Goal: Transaction & Acquisition: Purchase product/service

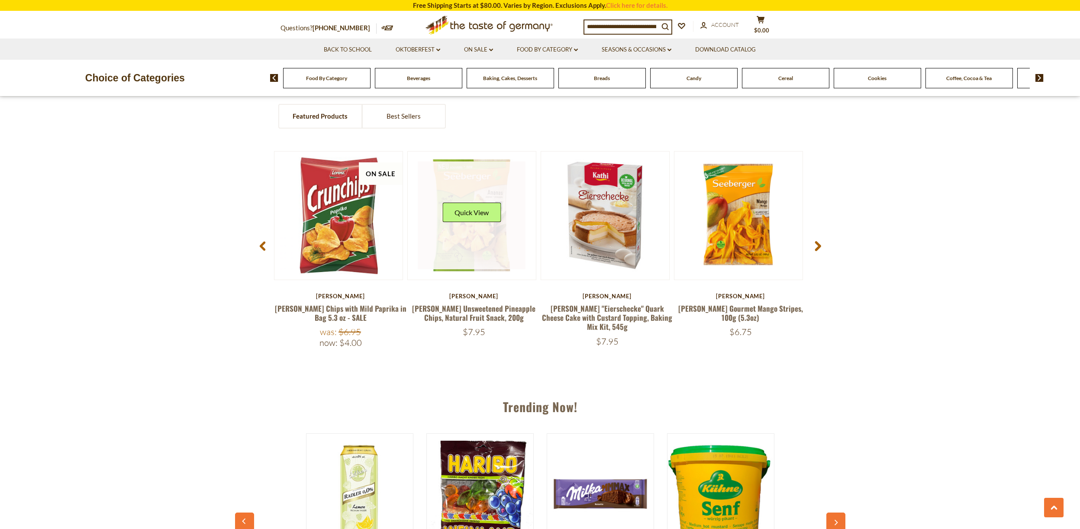
scroll to position [784, 0]
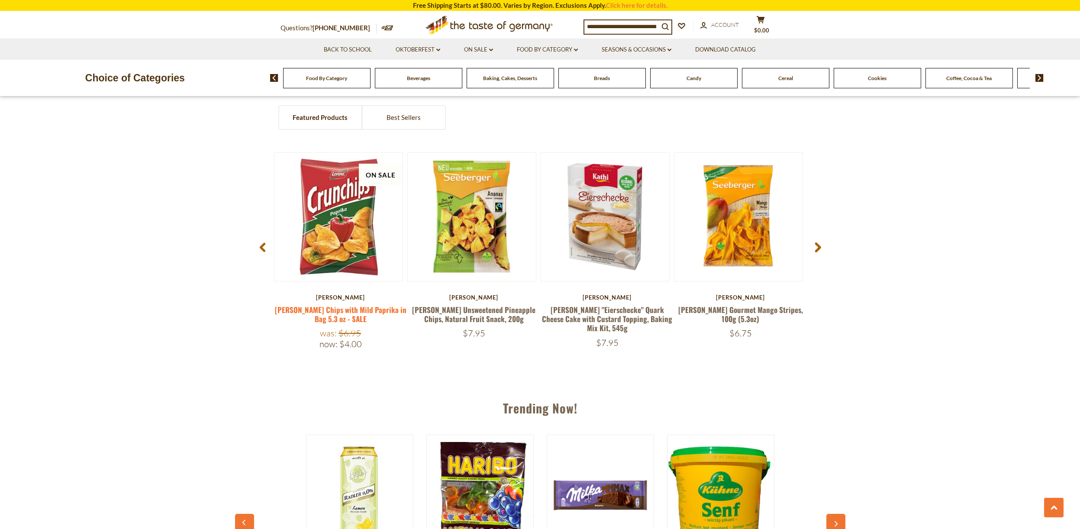
click at [338, 311] on link "Lorenz Crunch Chips with Mild Paprika in Bag 5.3 oz - SALE" at bounding box center [341, 314] width 132 height 20
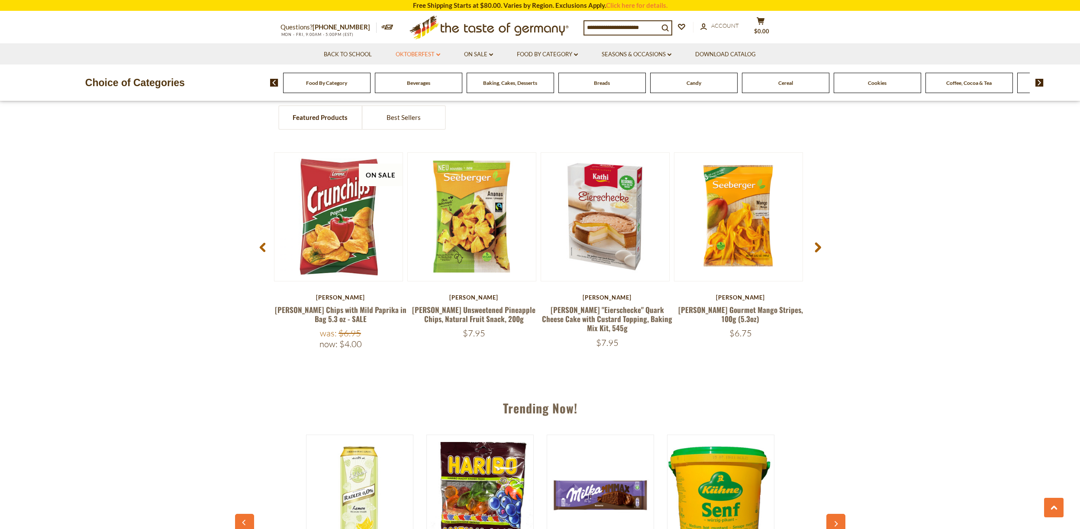
click at [420, 52] on link "Oktoberfest dropdown_arrow" at bounding box center [418, 55] width 45 height 10
click at [421, 75] on link "All Oktoberfest" at bounding box center [413, 77] width 45 height 8
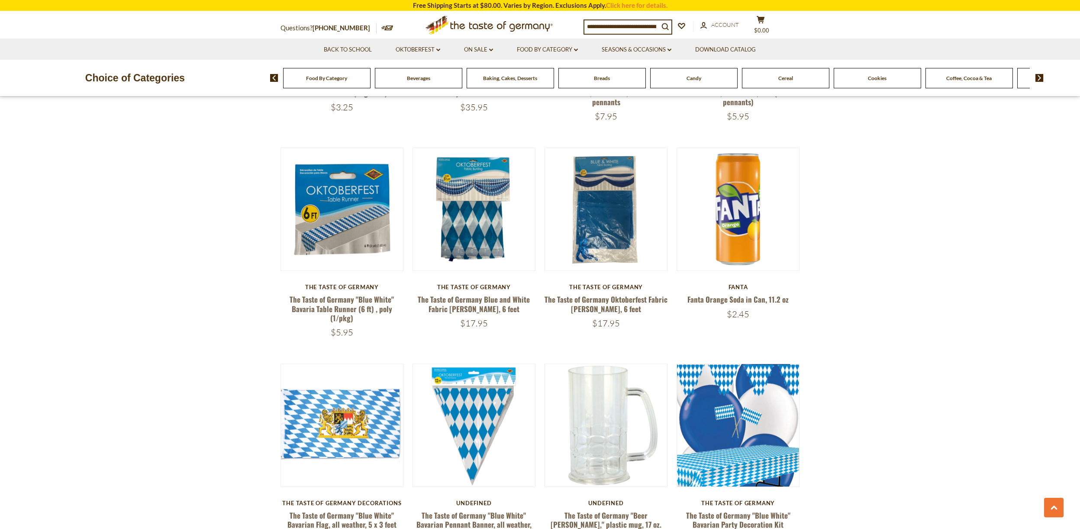
scroll to position [752, 0]
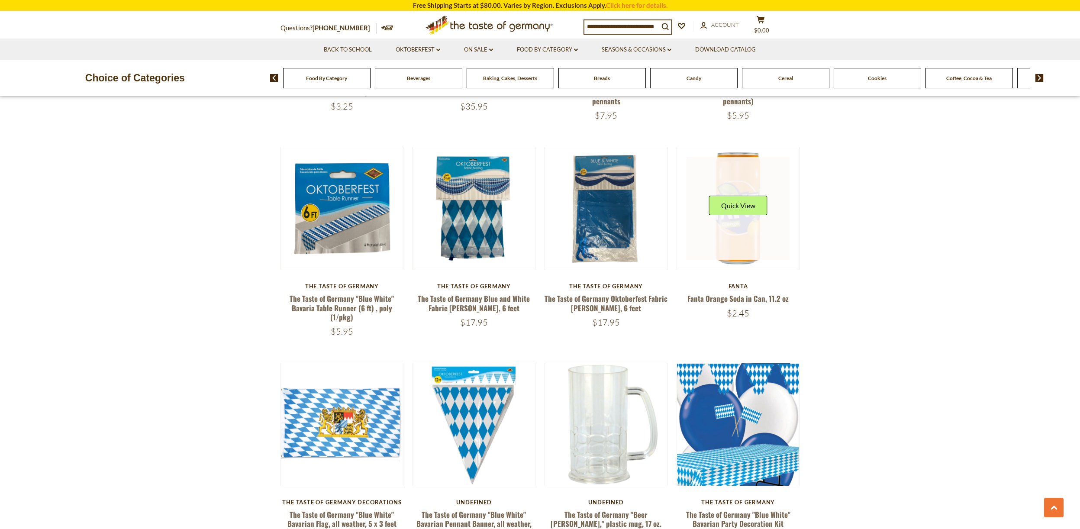
click at [733, 241] on link at bounding box center [737, 208] width 103 height 103
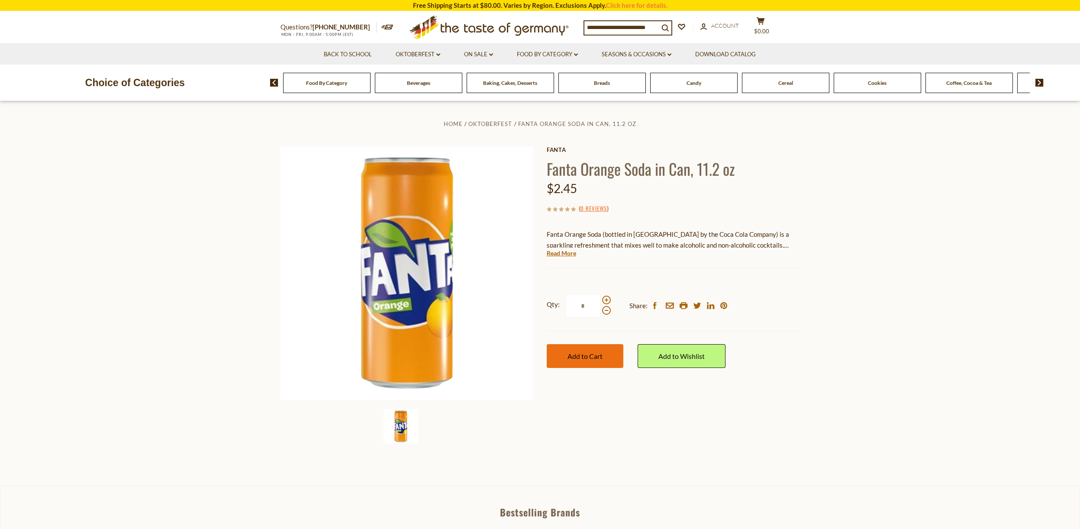
click at [594, 352] on span "Add to Cart" at bounding box center [584, 356] width 35 height 8
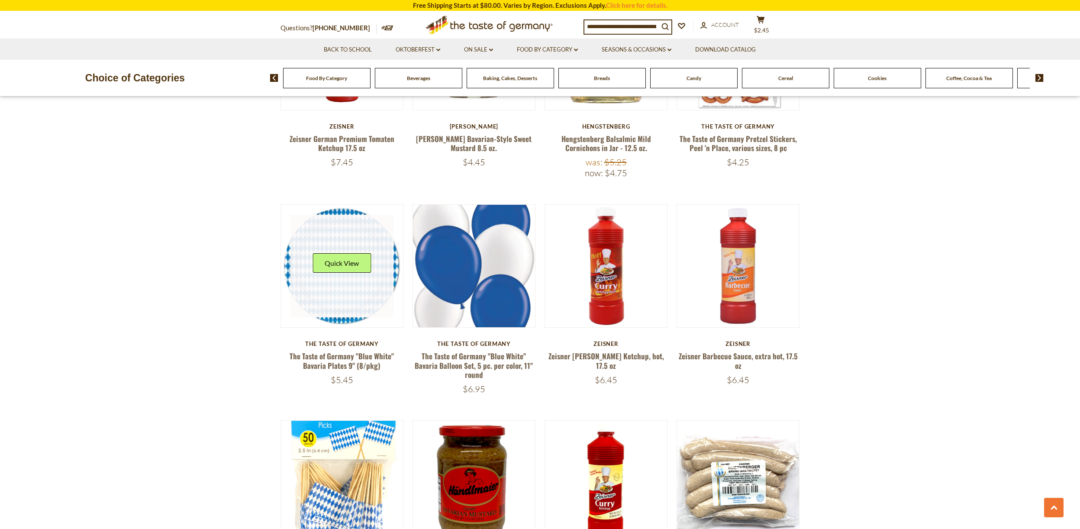
scroll to position [1344, 0]
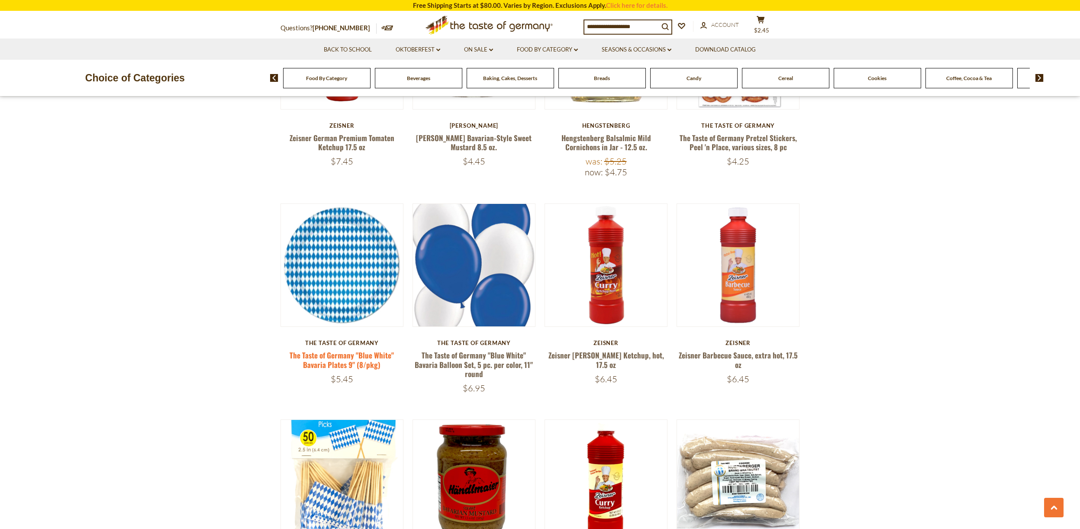
click at [334, 350] on link "The Taste of Germany "Blue White" Bavaria Plates 9" (8/pkg)" at bounding box center [342, 360] width 104 height 20
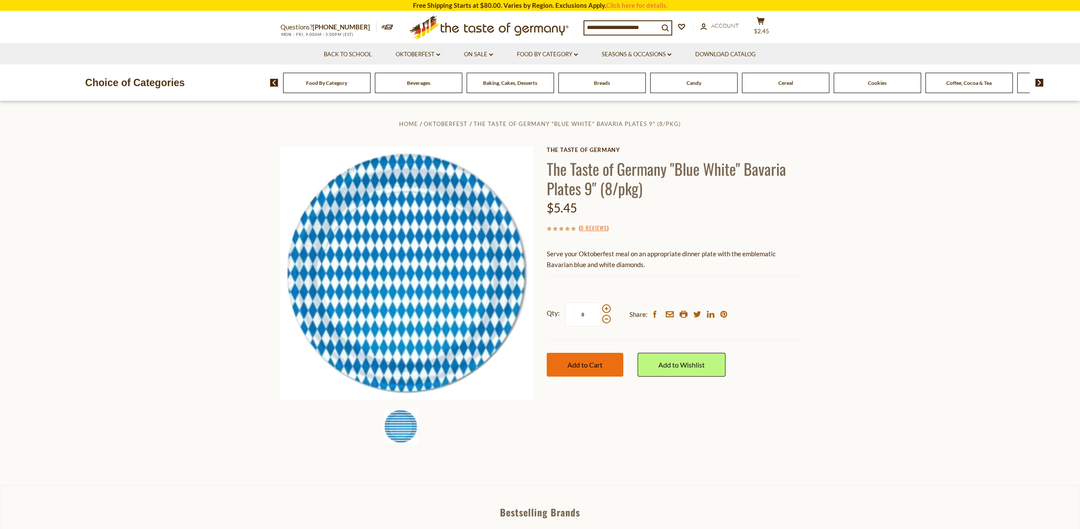
click at [576, 362] on span "Add to Cart" at bounding box center [584, 364] width 35 height 8
click at [585, 364] on span "Add to Cart" at bounding box center [584, 364] width 35 height 8
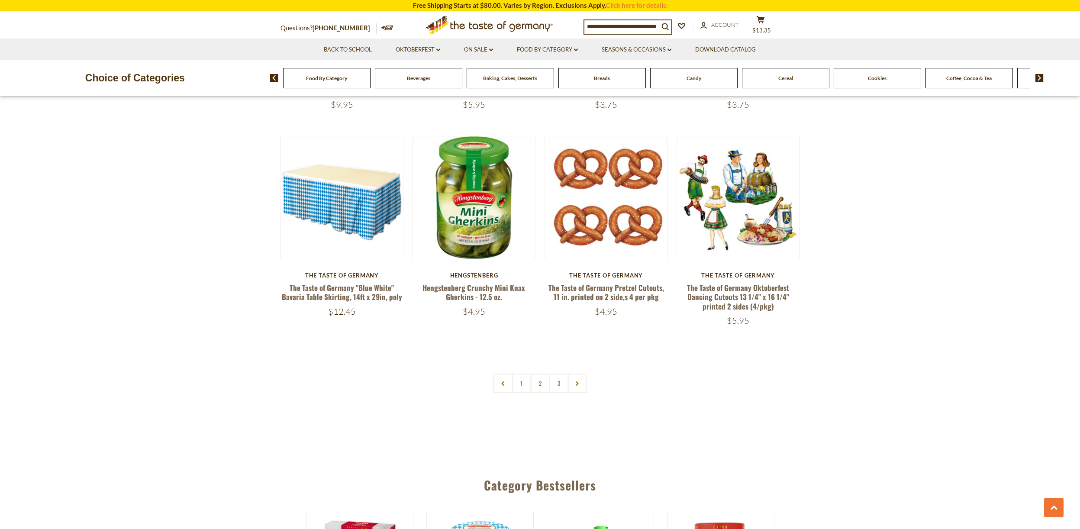
scroll to position [2042, 0]
click at [462, 281] on link "Hengstenberg Crunchy Mini Knax Gherkins - 12.5 oz." at bounding box center [473, 291] width 103 height 20
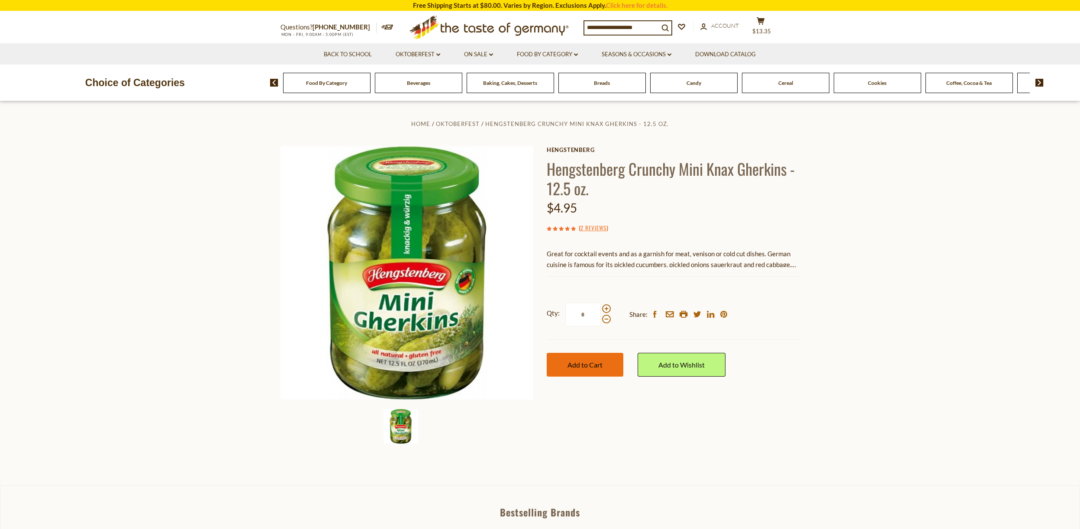
click at [595, 360] on span "Add to Cart" at bounding box center [584, 364] width 35 height 8
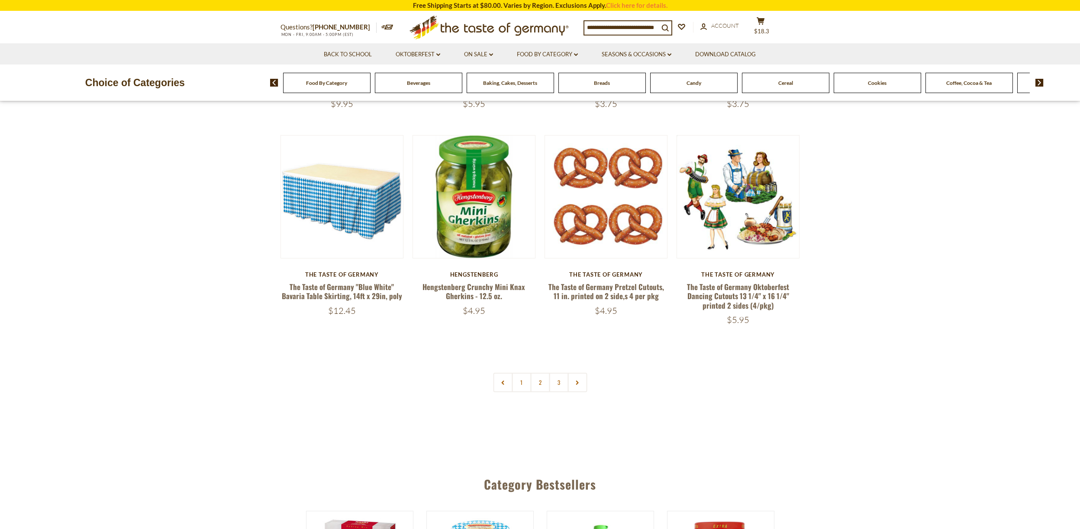
click at [537, 373] on link "2" at bounding box center [539, 382] width 19 height 19
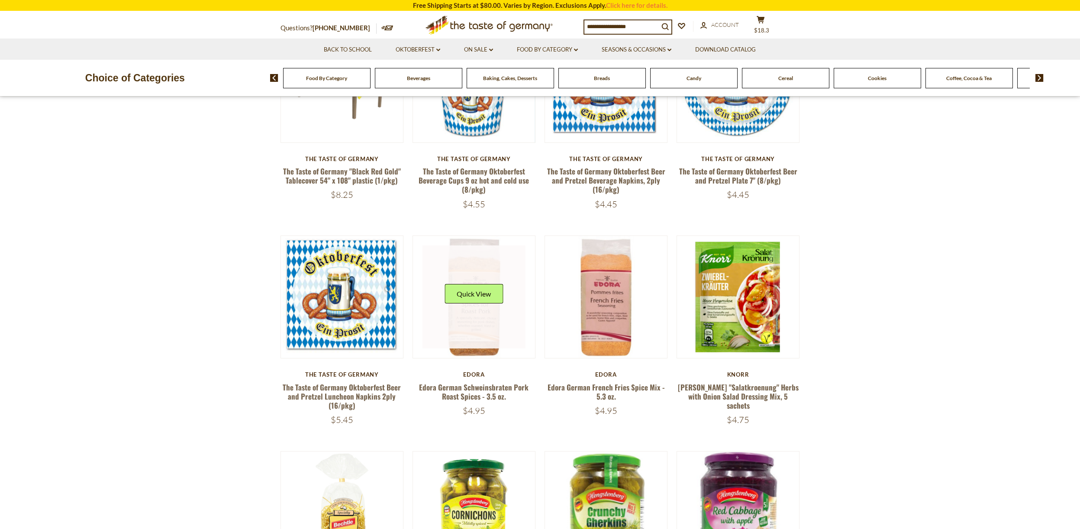
scroll to position [452, 0]
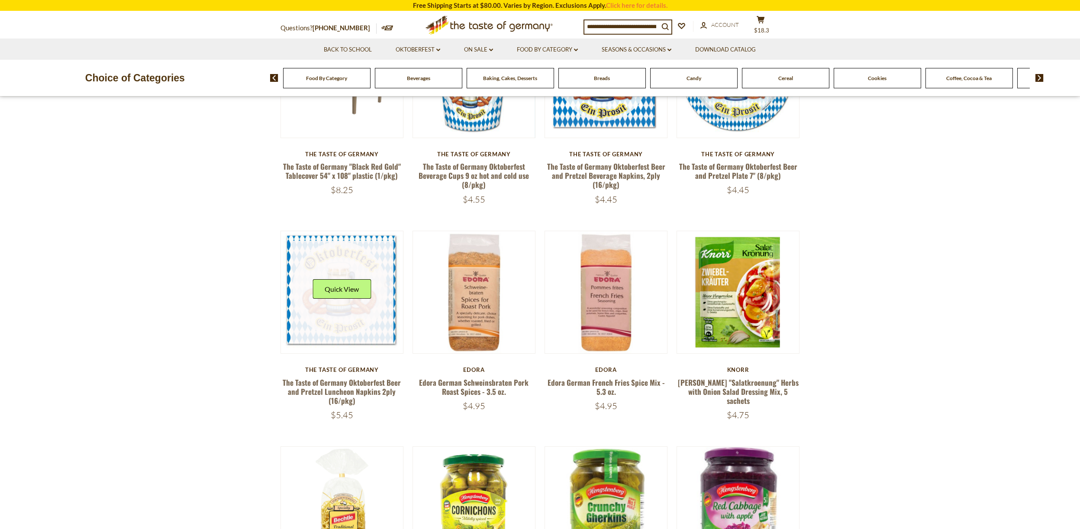
click at [347, 325] on link at bounding box center [341, 292] width 103 height 103
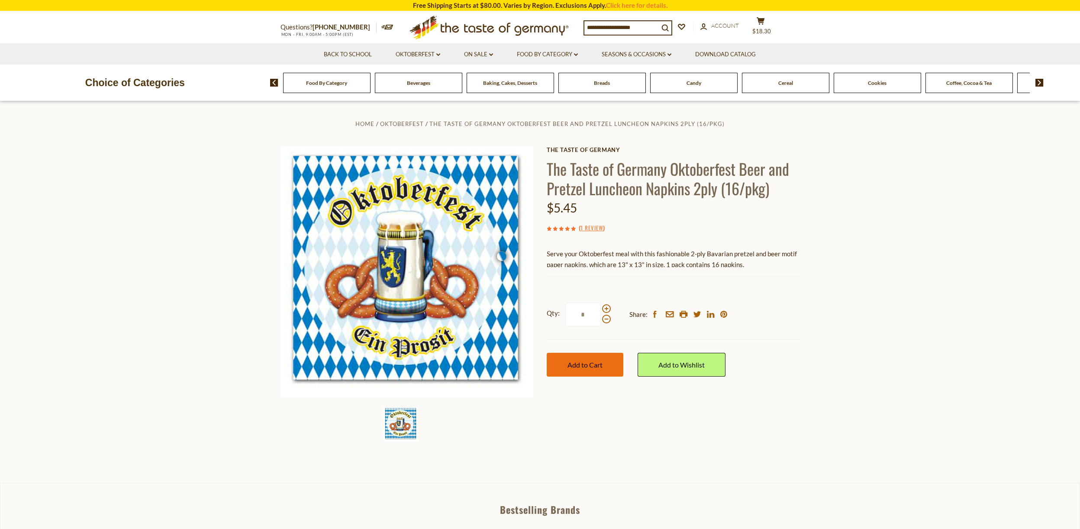
click at [582, 363] on span "Add to Cart" at bounding box center [584, 364] width 35 height 8
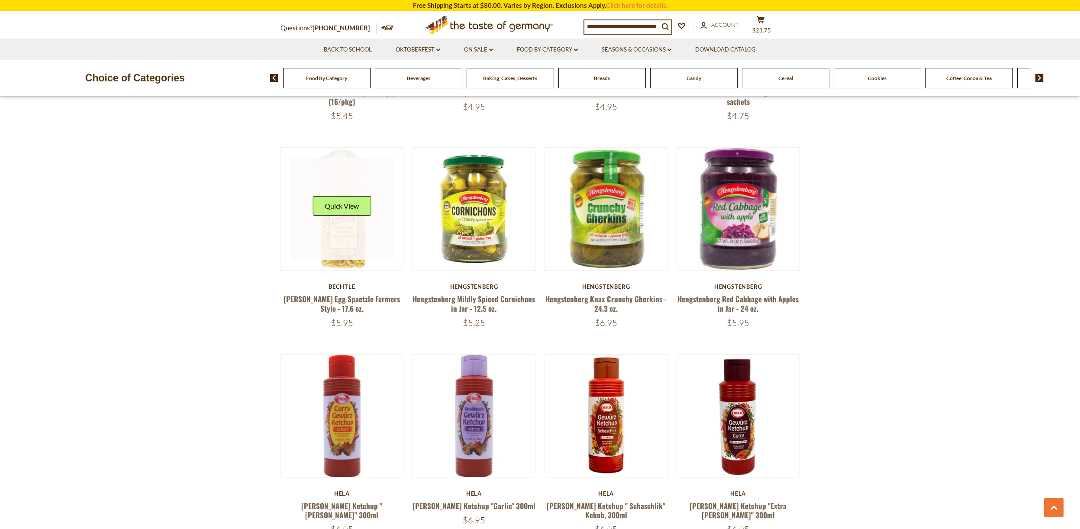
scroll to position [750, 0]
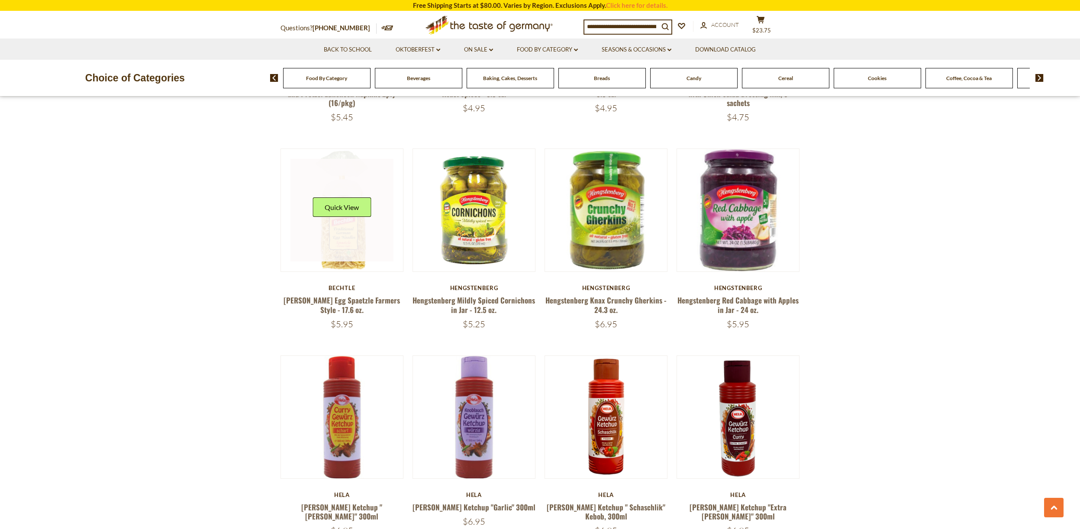
click at [339, 251] on link at bounding box center [341, 210] width 103 height 103
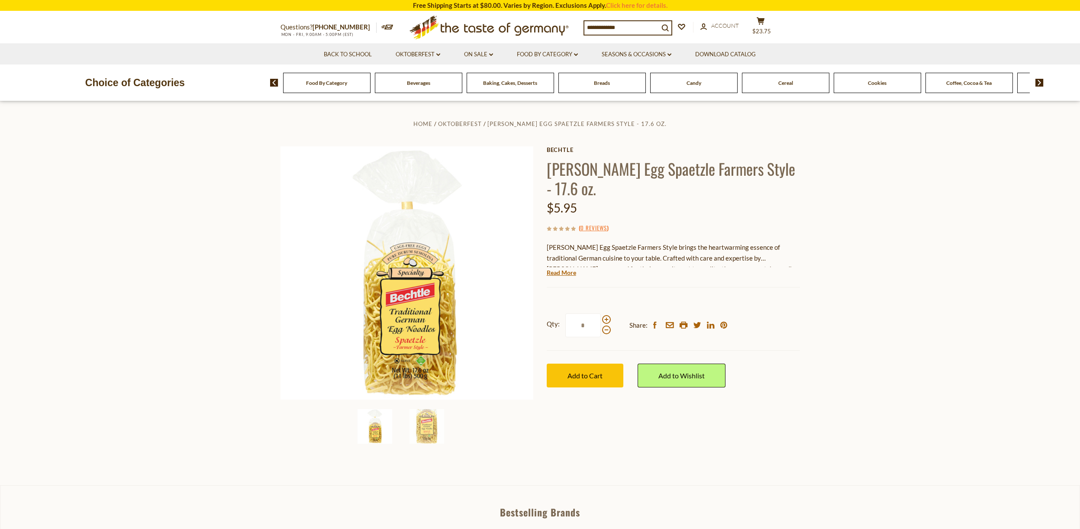
click at [614, 27] on input at bounding box center [621, 27] width 74 height 12
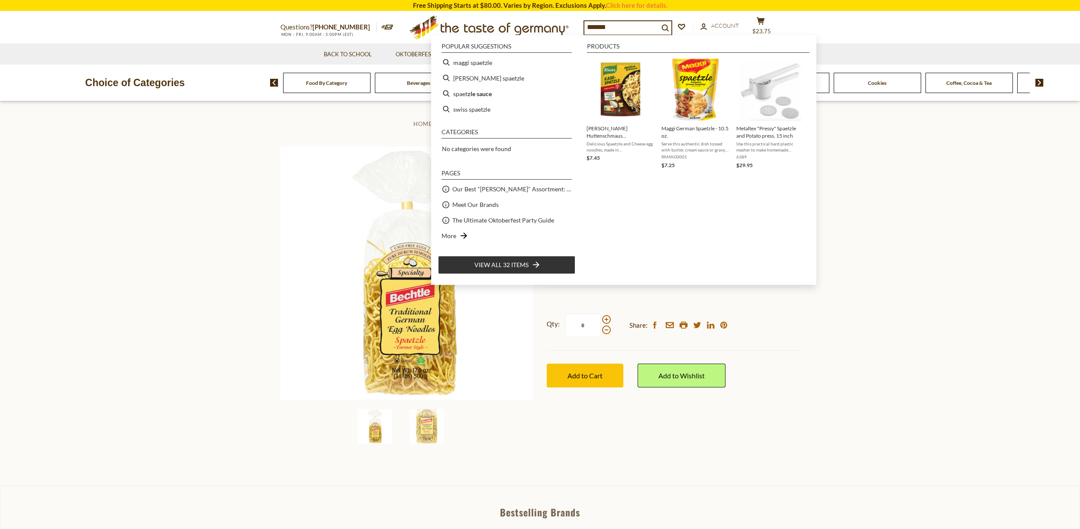
type input "********"
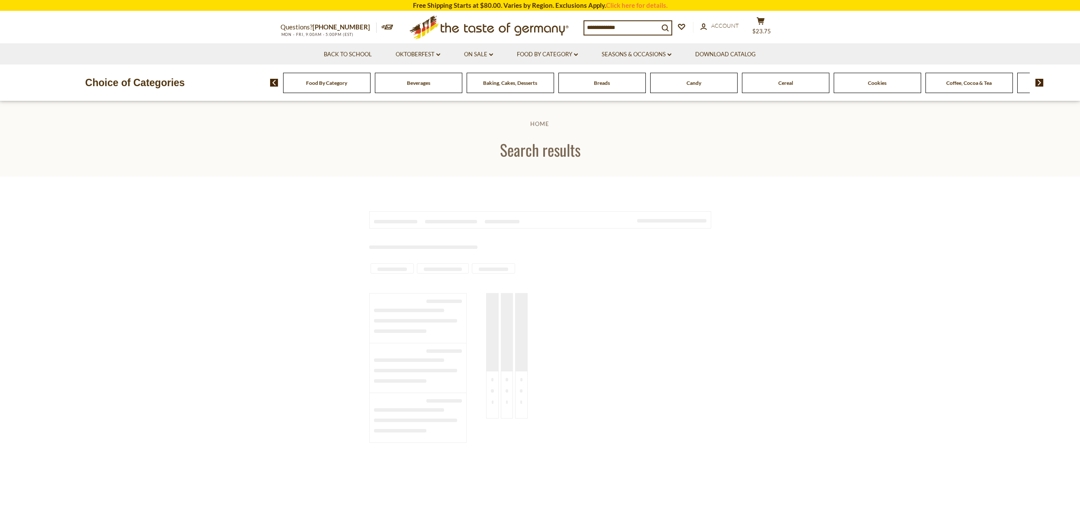
type input "********"
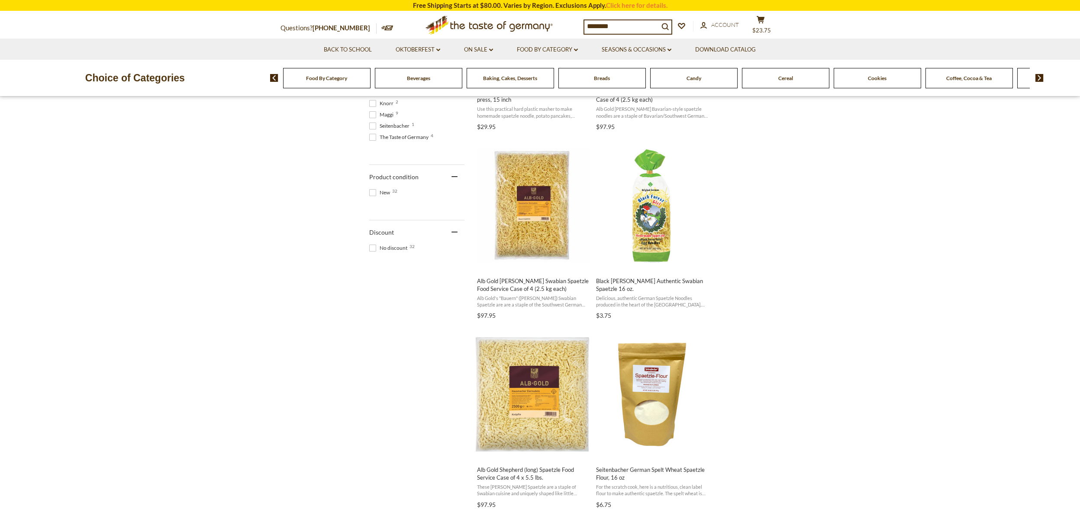
scroll to position [505, 0]
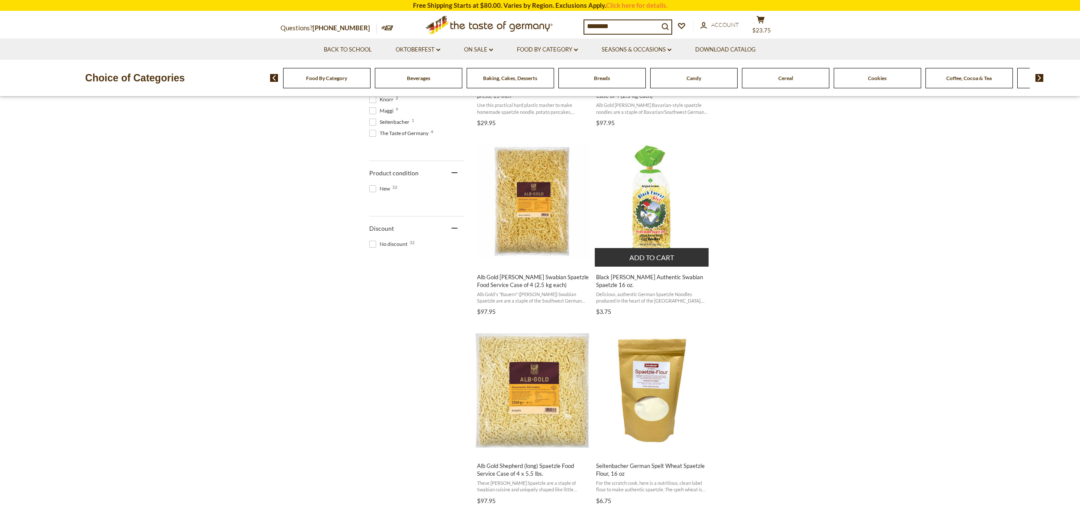
click at [646, 206] on img "Black Forest Girl Authentic Swabian Spaetzle 16 oz." at bounding box center [652, 201] width 115 height 115
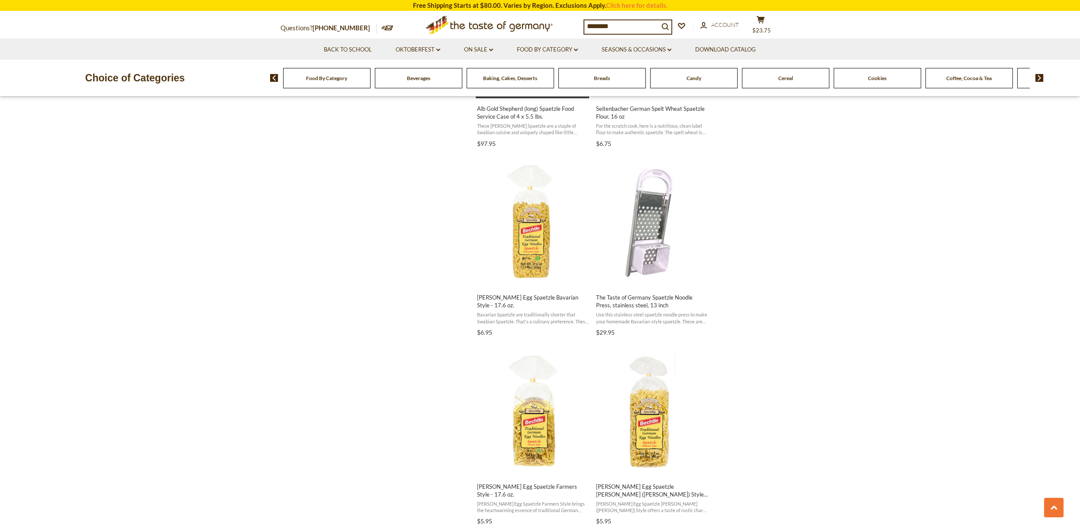
scroll to position [862, 0]
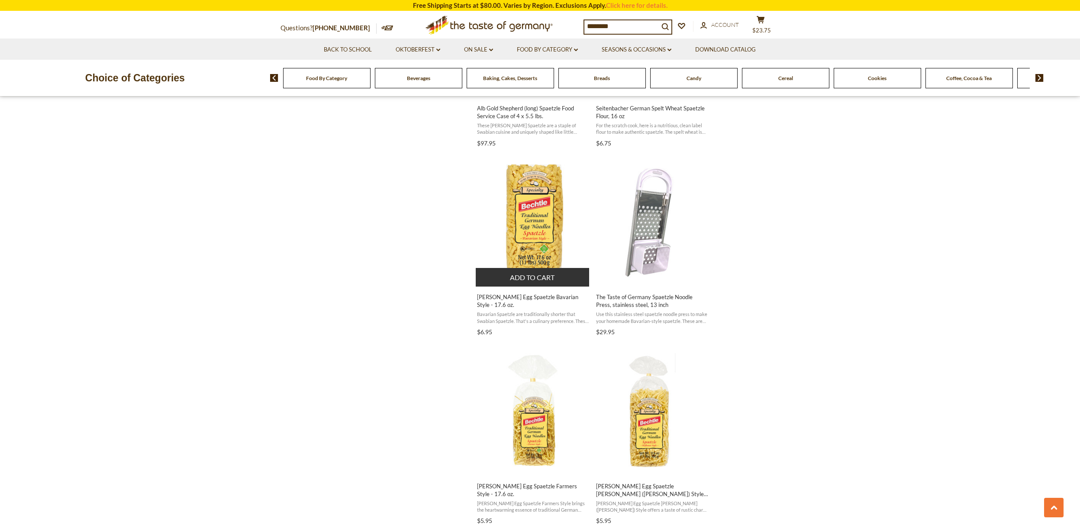
click at [532, 241] on img "Bechtle Egg Spaetzle Bavarian Style - 17.6 oz." at bounding box center [533, 221] width 115 height 115
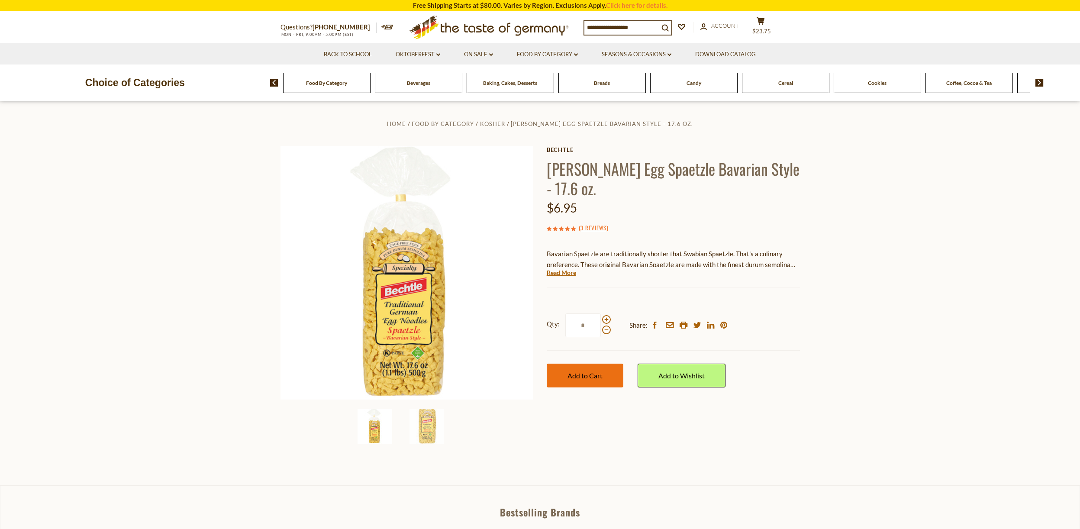
click at [588, 367] on button "Add to Cart" at bounding box center [585, 376] width 77 height 24
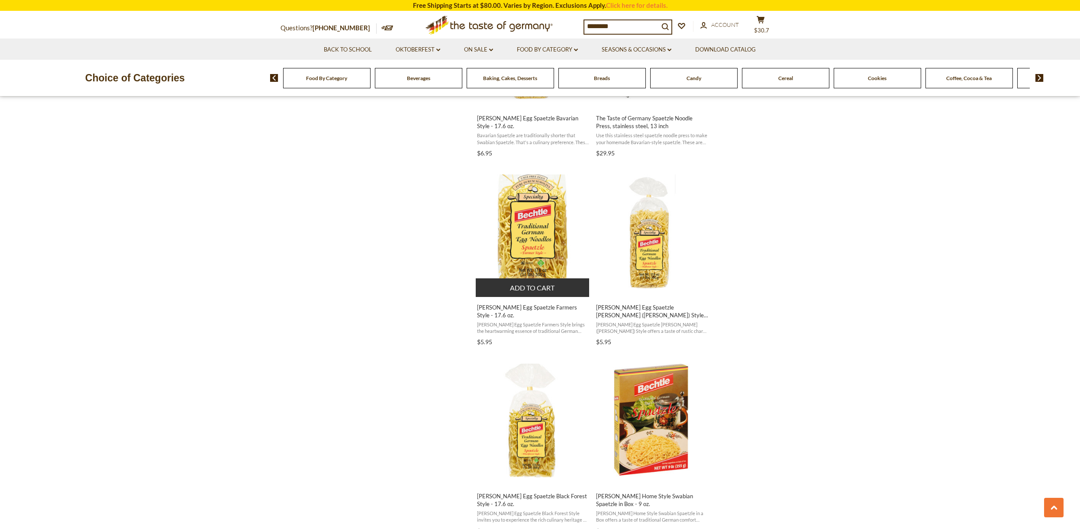
scroll to position [1043, 0]
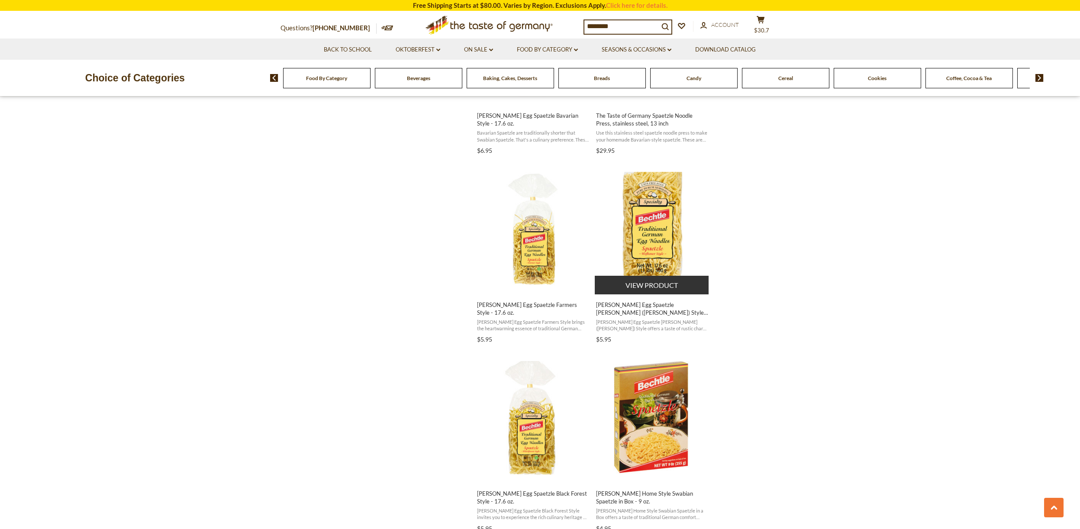
click at [661, 237] on img "Bechtle Egg Spaetzle Hofbauer (Shepherd) Style - 17.6 oz." at bounding box center [652, 229] width 115 height 115
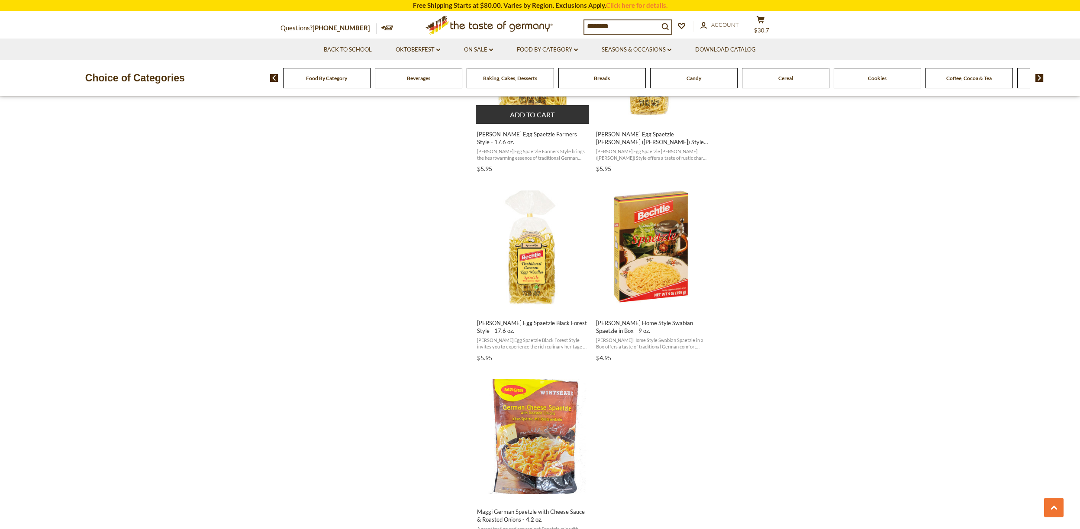
scroll to position [1215, 0]
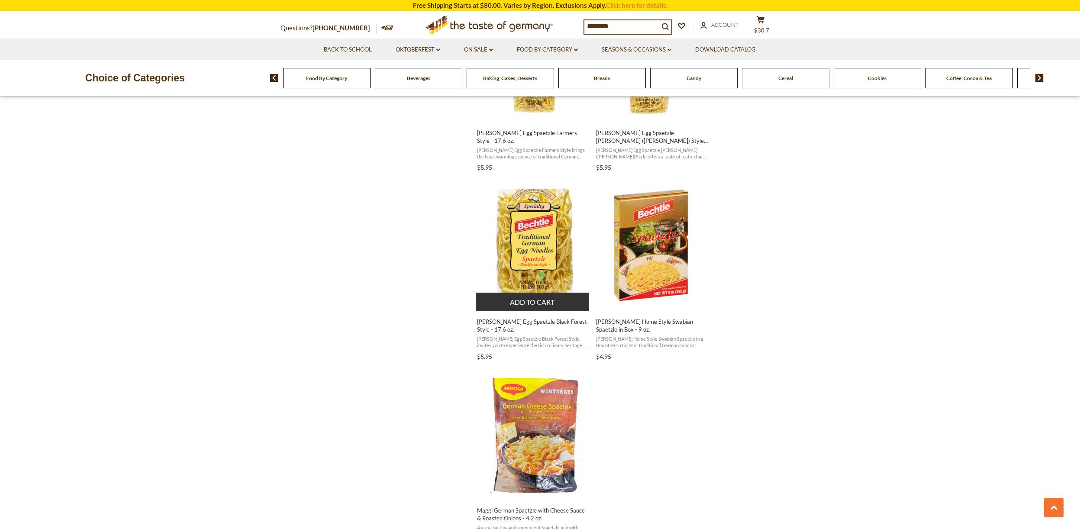
click at [523, 302] on button "Add to cart" at bounding box center [533, 302] width 114 height 19
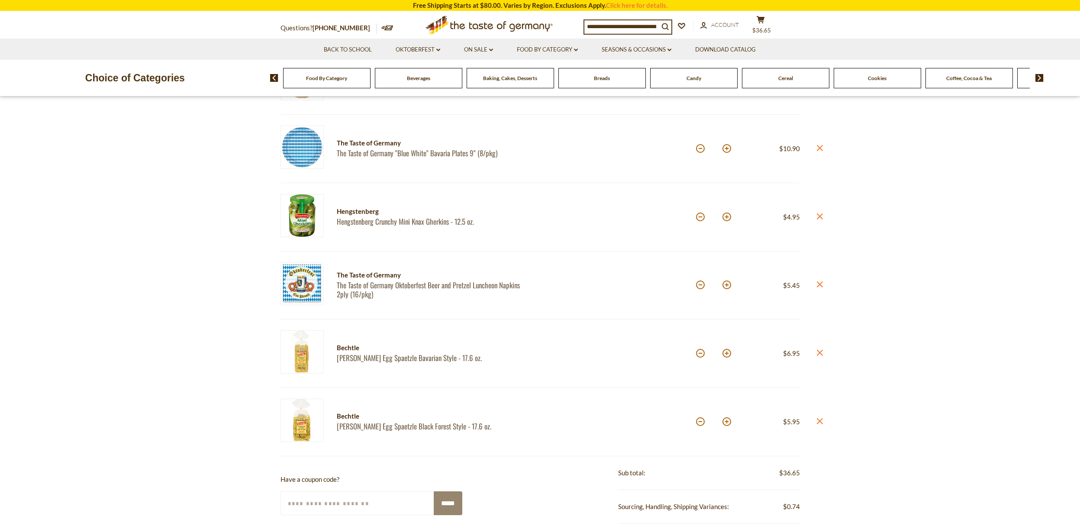
scroll to position [164, 0]
click at [631, 49] on link "Seasons & Occasions dropdown_arrow" at bounding box center [637, 50] width 70 height 10
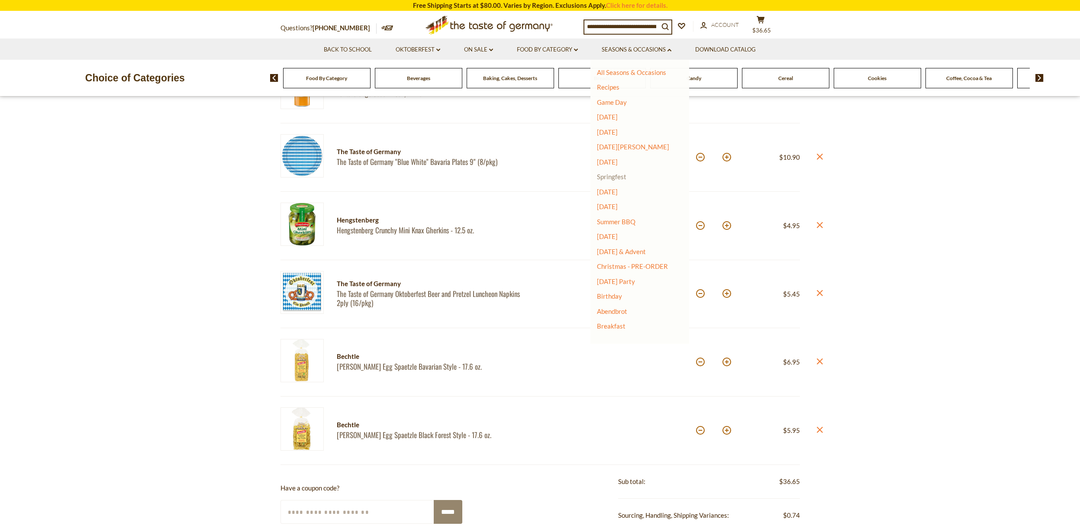
scroll to position [155, 0]
click at [471, 47] on link "On Sale dropdown_arrow" at bounding box center [478, 50] width 29 height 10
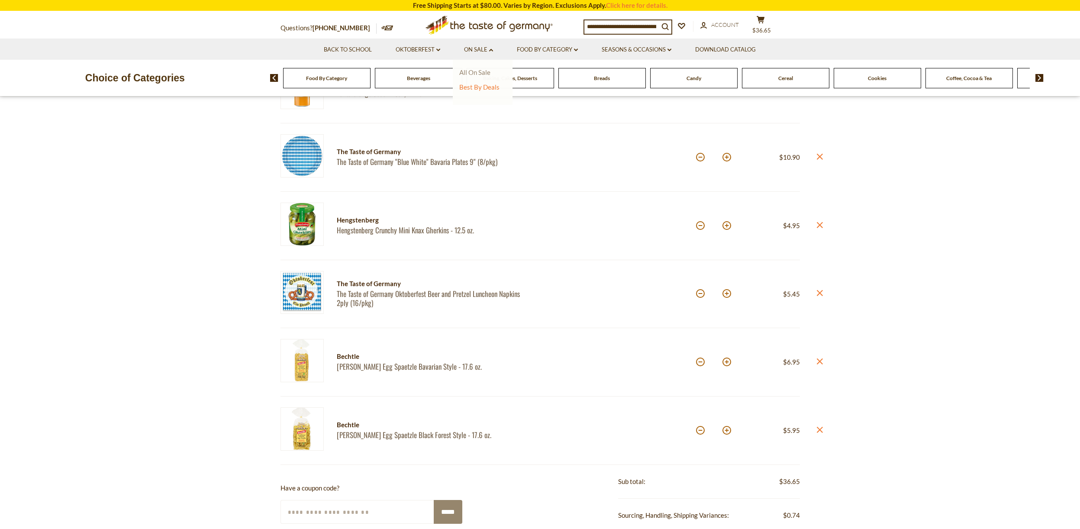
click at [472, 71] on link "All On Sale" at bounding box center [474, 72] width 31 height 8
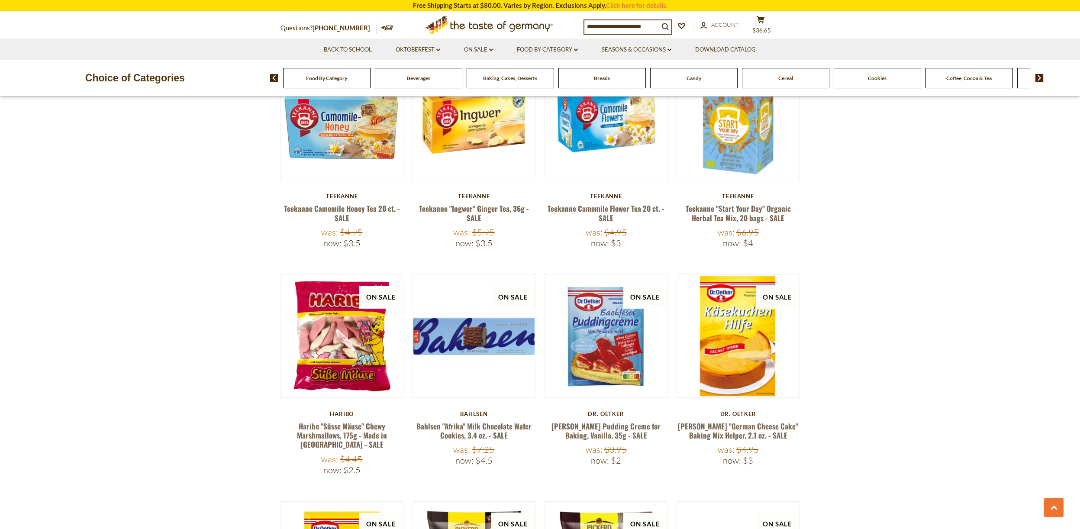
scroll to position [1297, 0]
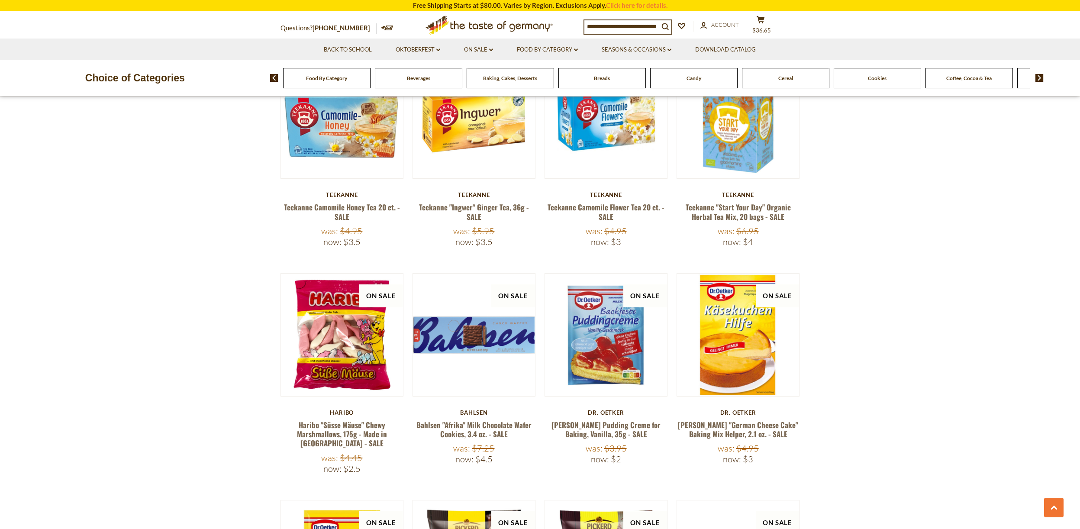
click at [622, 20] on input at bounding box center [621, 26] width 74 height 12
type input "**********"
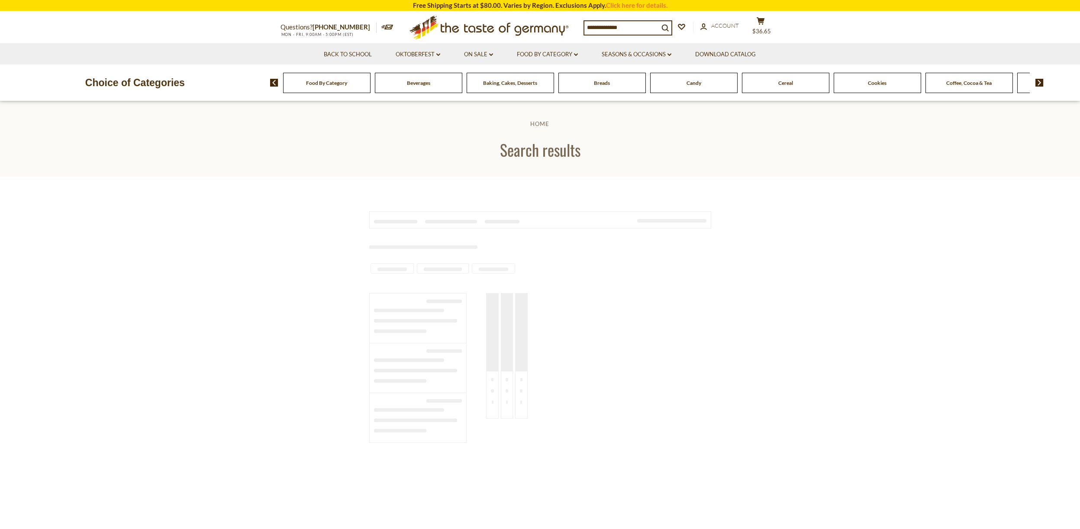
type input "**********"
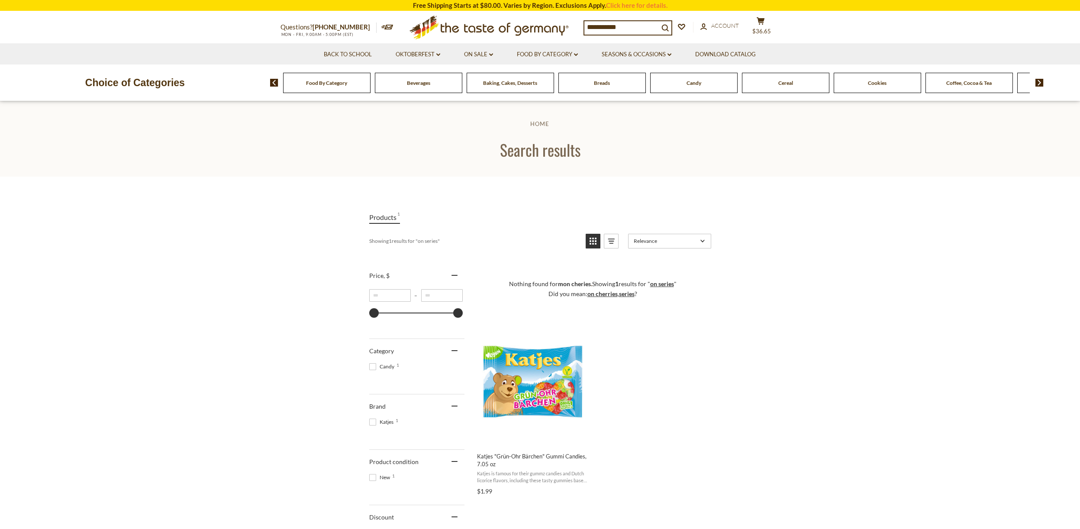
scroll to position [0, 0]
drag, startPoint x: 624, startPoint y: 28, endPoint x: 563, endPoint y: 16, distance: 62.5
click at [563, 16] on div "**********" at bounding box center [540, 28] width 532 height 32
click at [700, 83] on span "Candy" at bounding box center [693, 83] width 15 height 6
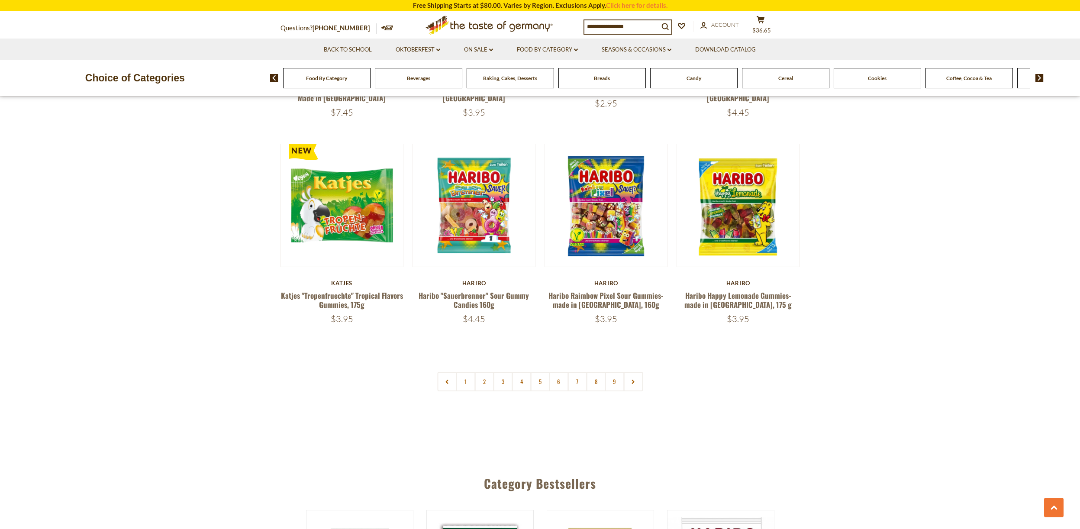
scroll to position [2045, 0]
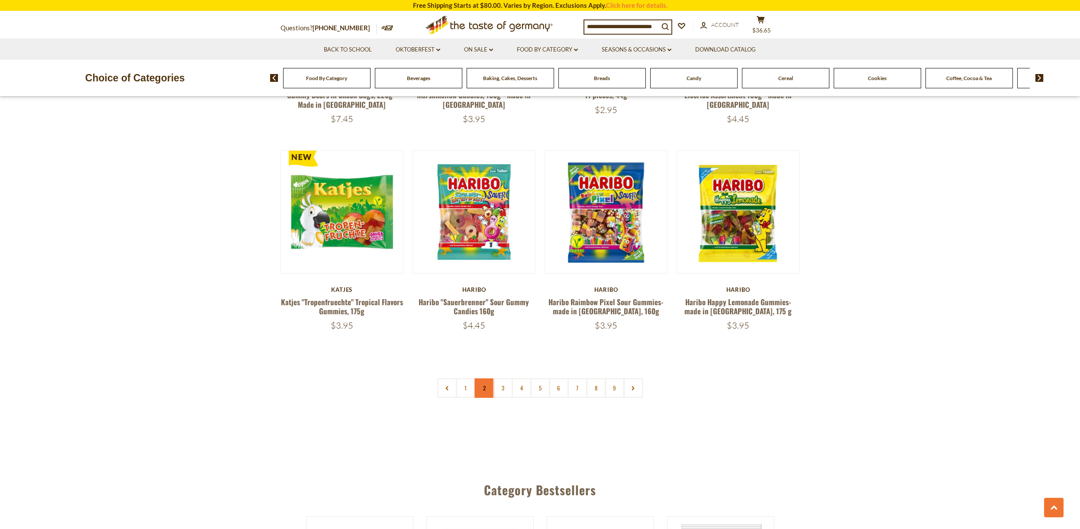
click at [483, 378] on link "2" at bounding box center [483, 387] width 19 height 19
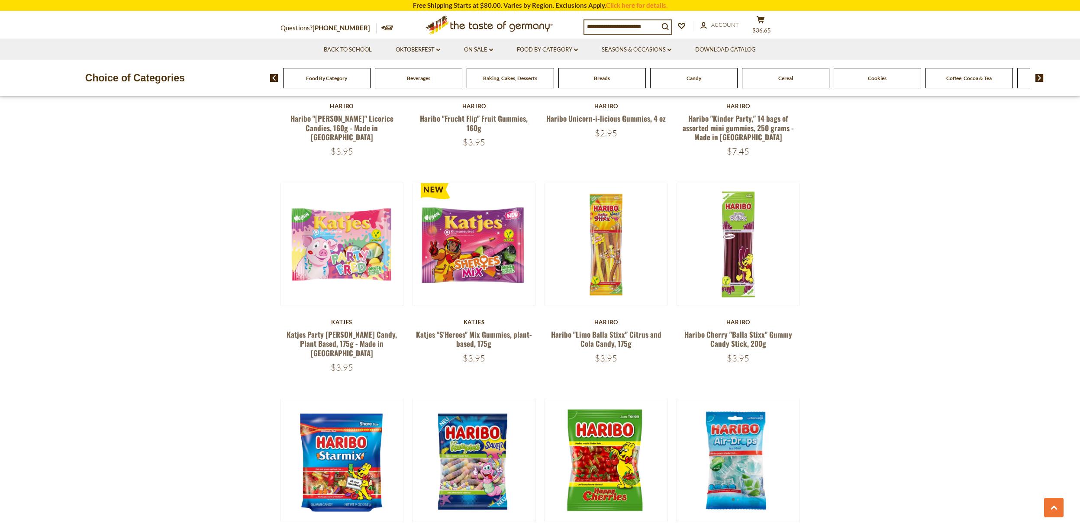
scroll to position [1134, 0]
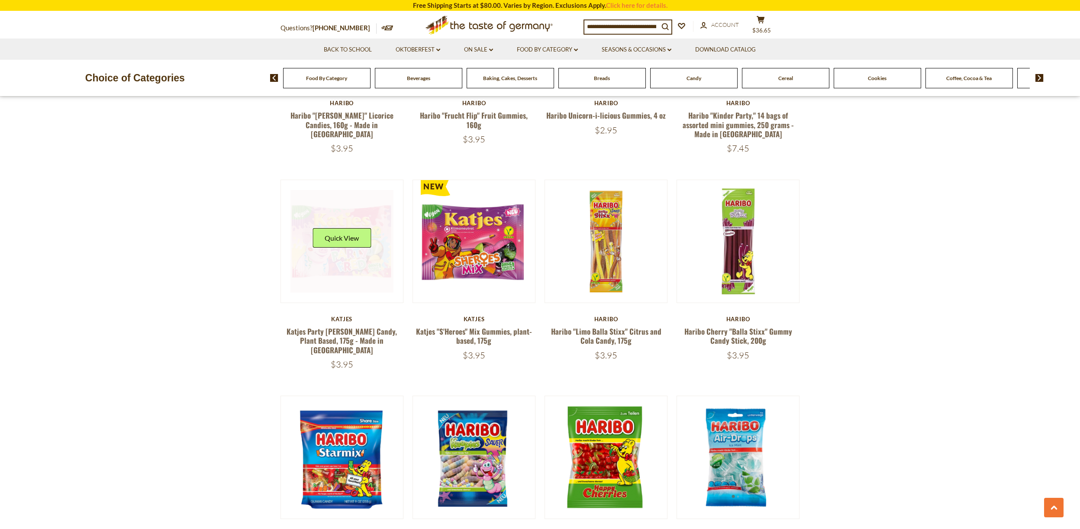
click at [296, 241] on link at bounding box center [341, 241] width 103 height 103
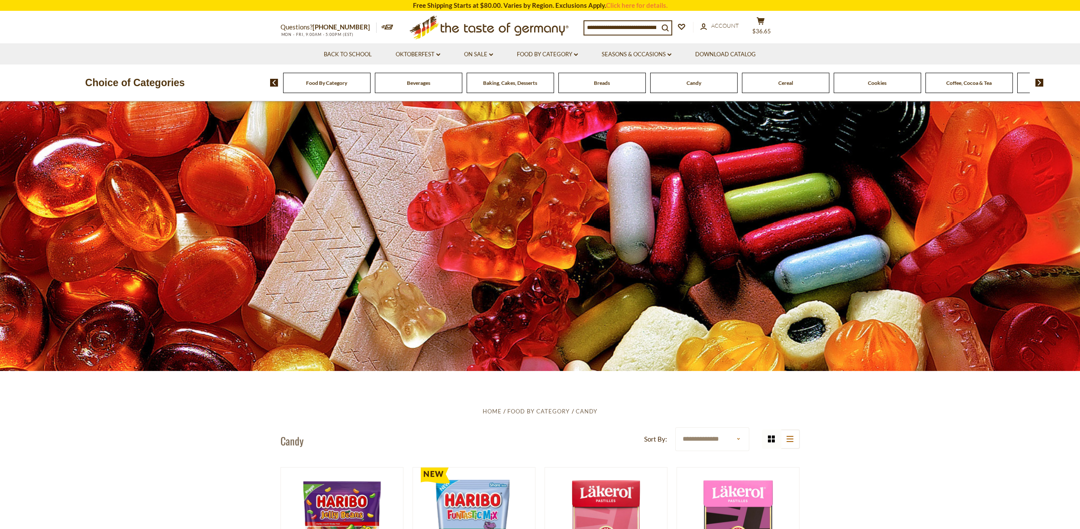
click at [624, 25] on input at bounding box center [621, 27] width 74 height 12
click at [415, 48] on li "Oktoberfest dropdown_arrow All Oktoberfest Oktoberfest Foods Party Supplies" at bounding box center [417, 53] width 67 height 21
click at [414, 52] on link "Oktoberfest dropdown_arrow" at bounding box center [418, 55] width 45 height 10
click at [412, 77] on link "All Oktoberfest" at bounding box center [413, 77] width 45 height 8
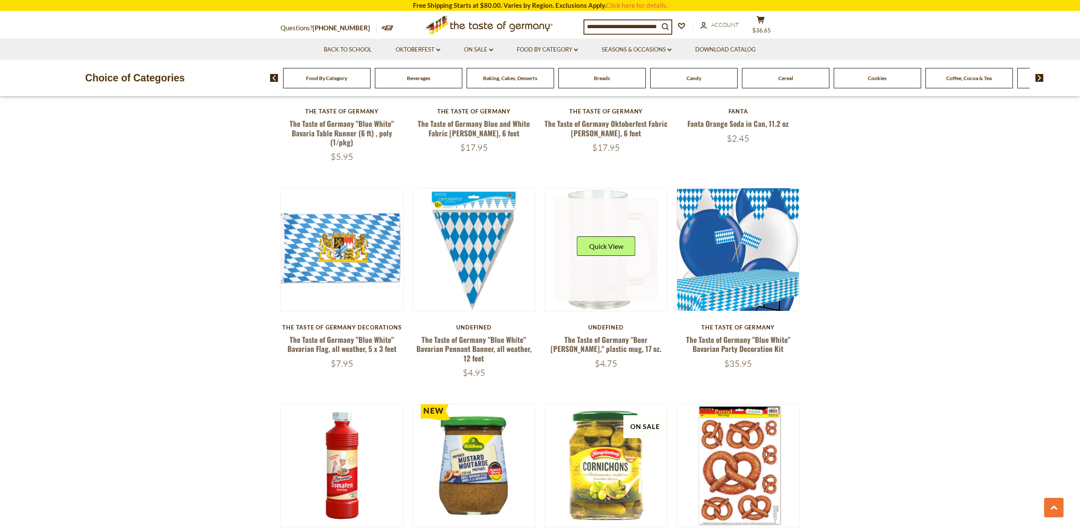
scroll to position [930, 0]
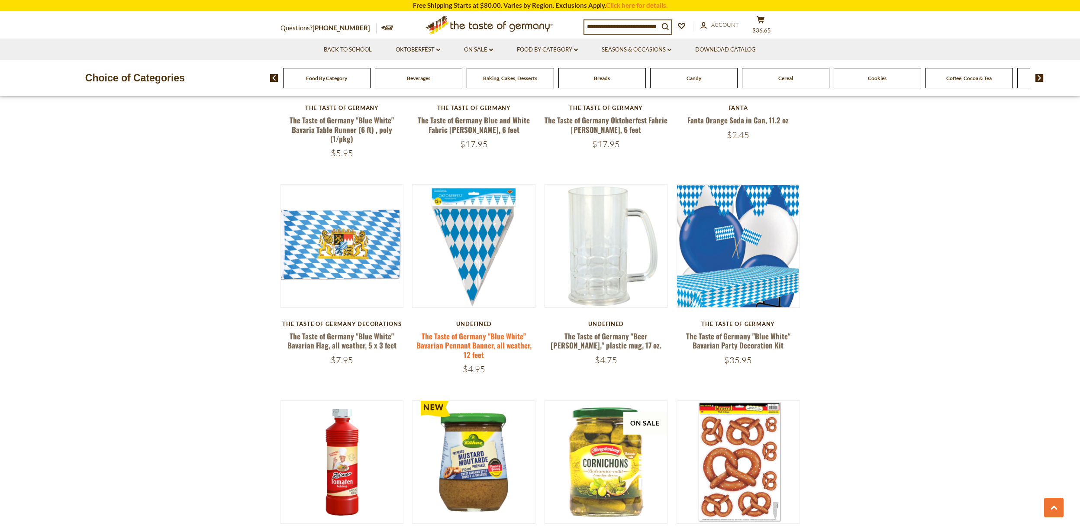
click at [467, 331] on link "The Taste of Germany "Blue White" Bavarian Pennant Banner, all weather, 12 feet" at bounding box center [473, 345] width 115 height 29
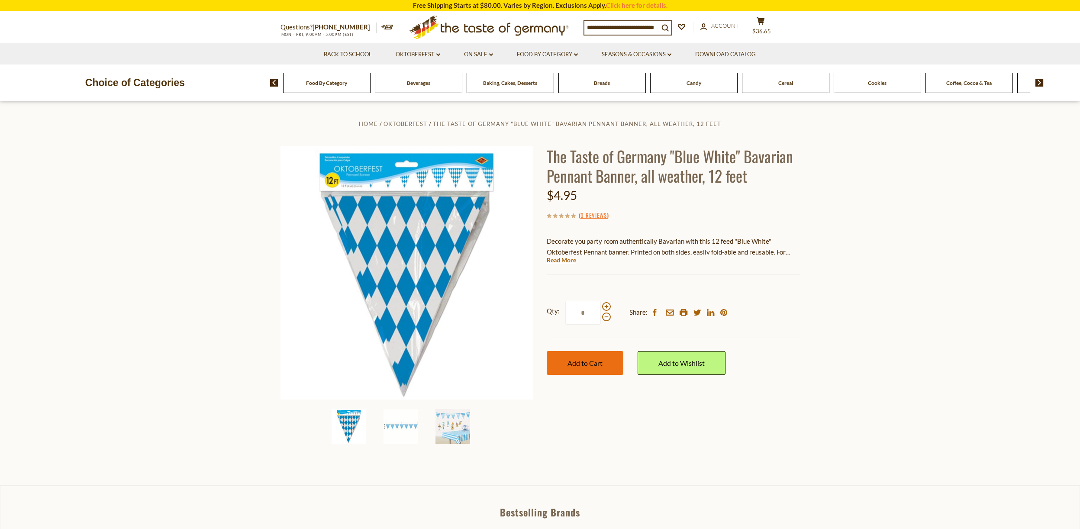
click at [566, 361] on button "Add to Cart" at bounding box center [585, 363] width 77 height 24
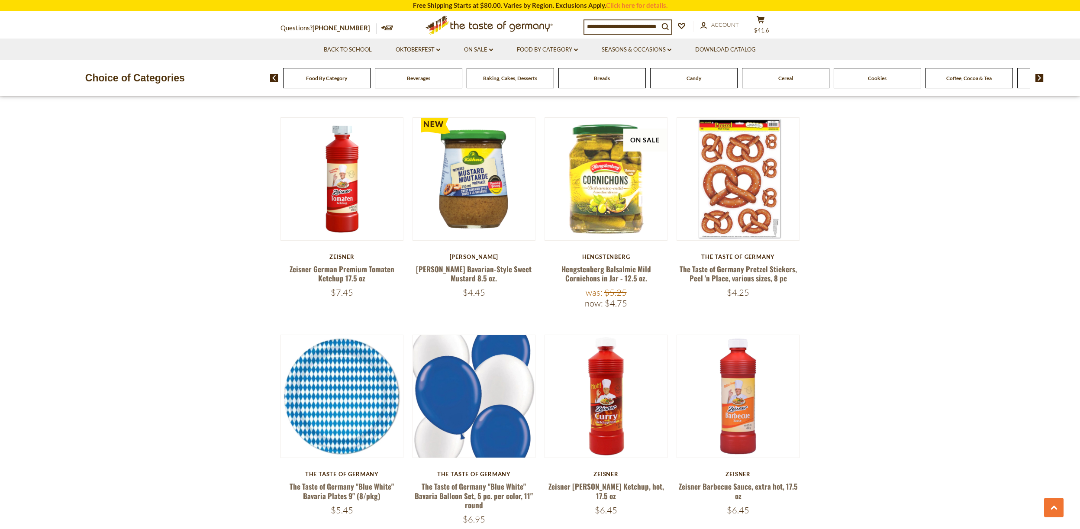
scroll to position [1213, 0]
click at [742, 263] on link "The Taste of Germany Pretzel Stickers, Peel 'n Place, various sizes, 8 pc" at bounding box center [737, 273] width 117 height 20
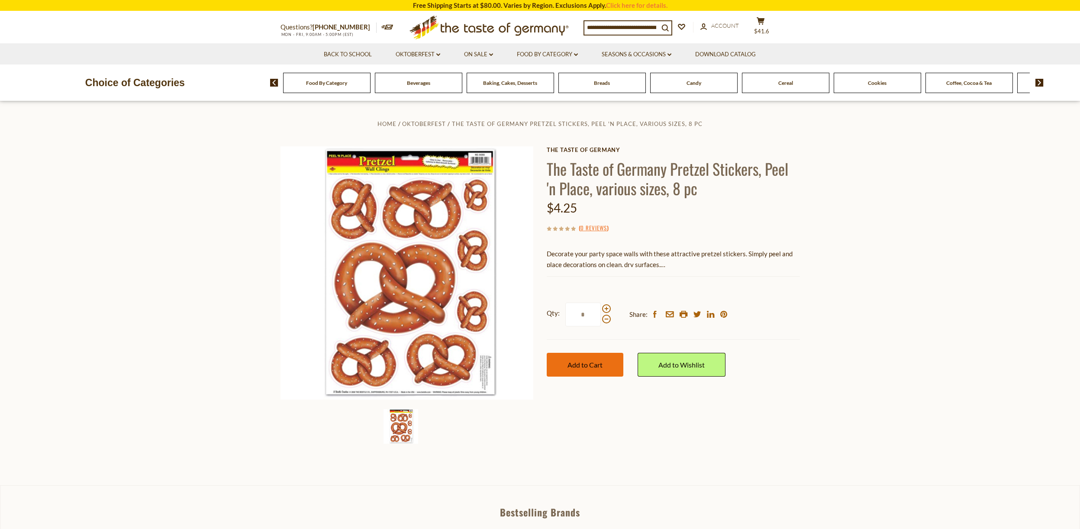
click at [568, 360] on span "Add to Cart" at bounding box center [584, 364] width 35 height 8
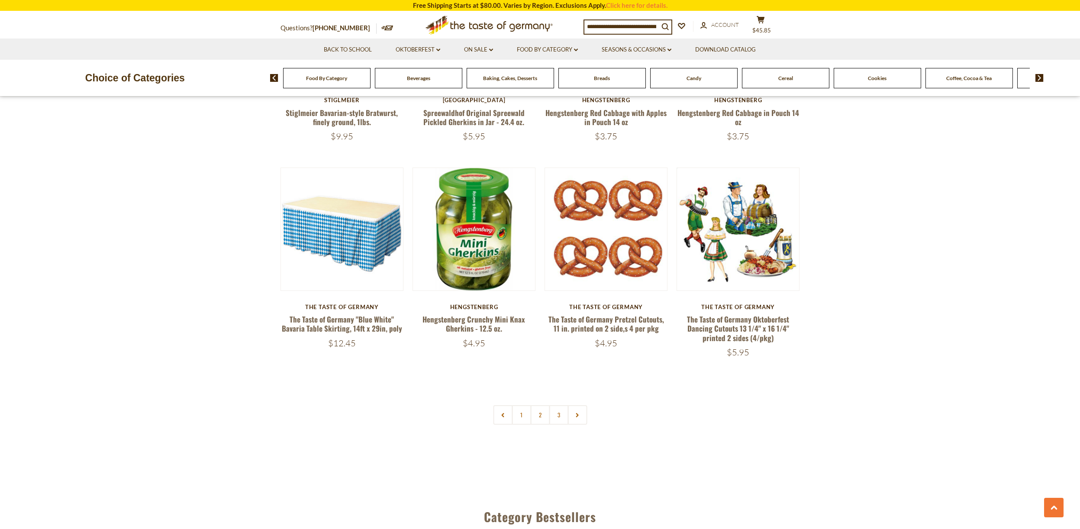
scroll to position [2026, 0]
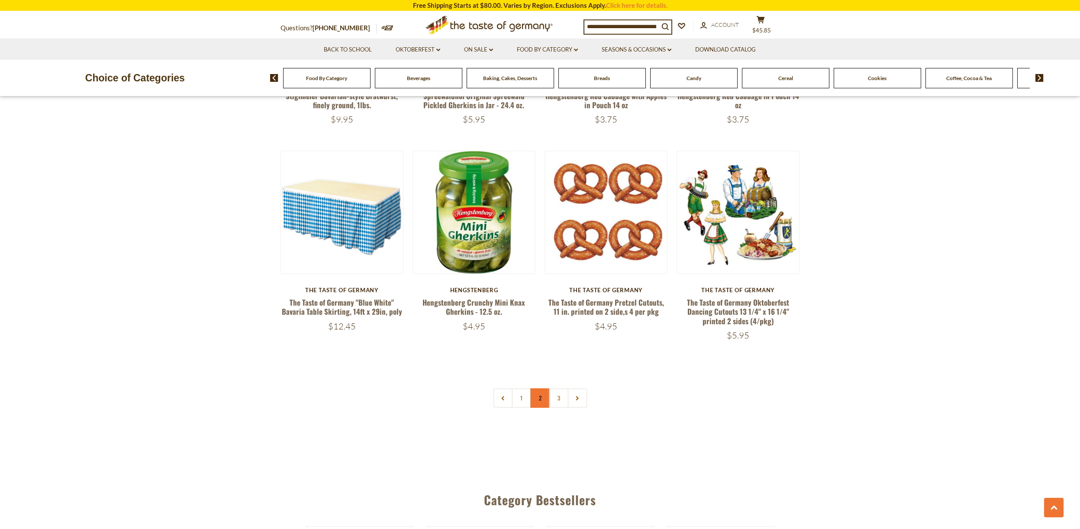
click at [546, 388] on link "2" at bounding box center [539, 397] width 19 height 19
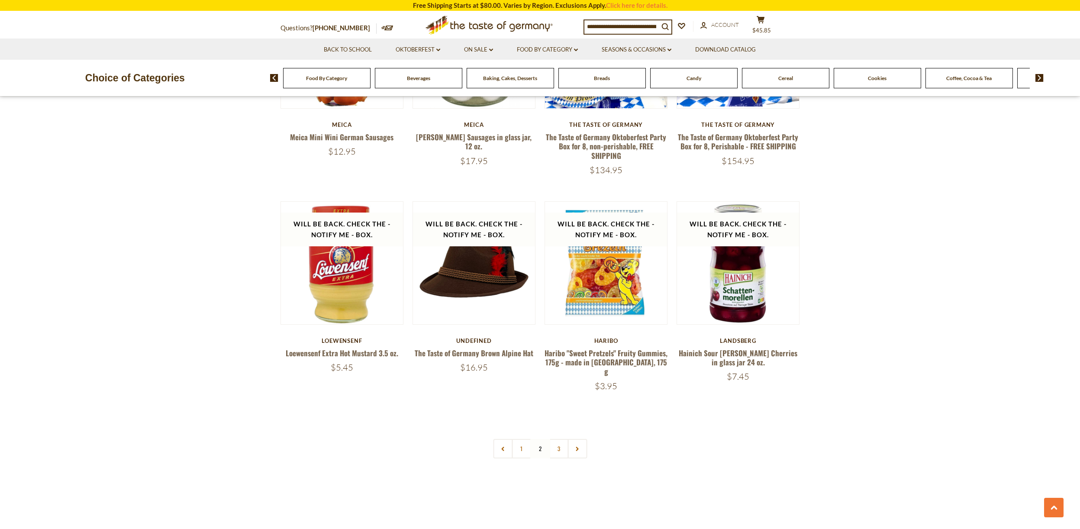
scroll to position [1967, 0]
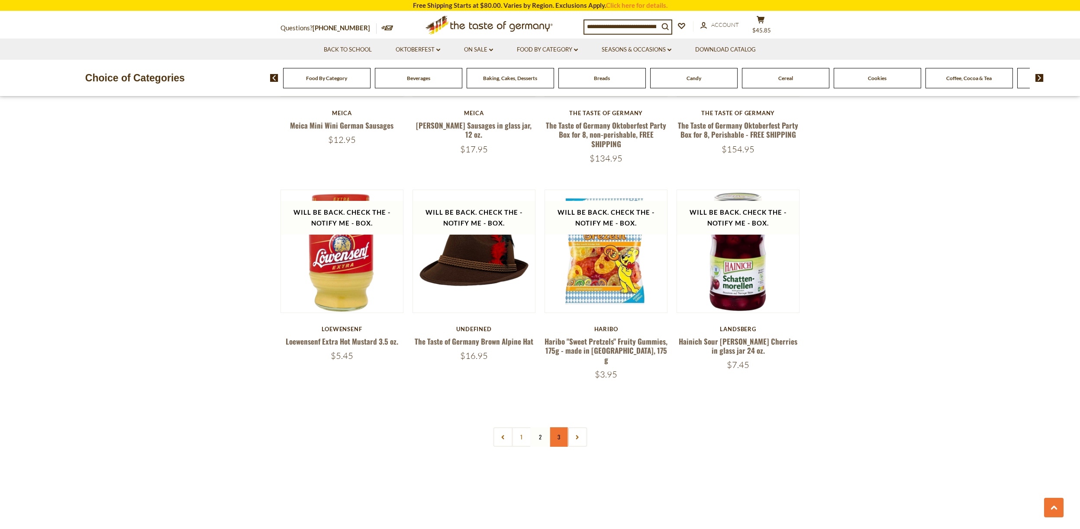
click at [558, 427] on link "3" at bounding box center [558, 436] width 19 height 19
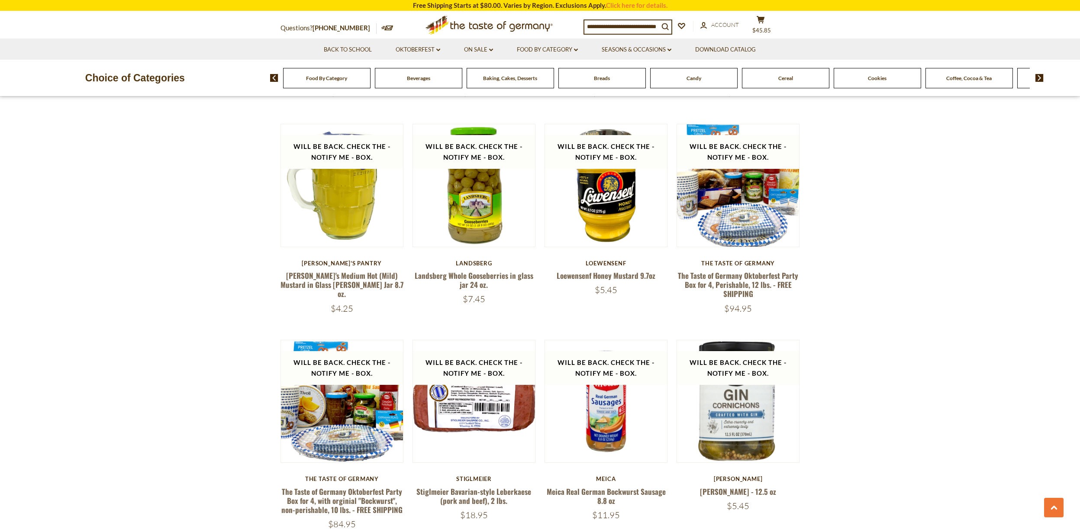
scroll to position [757, 0]
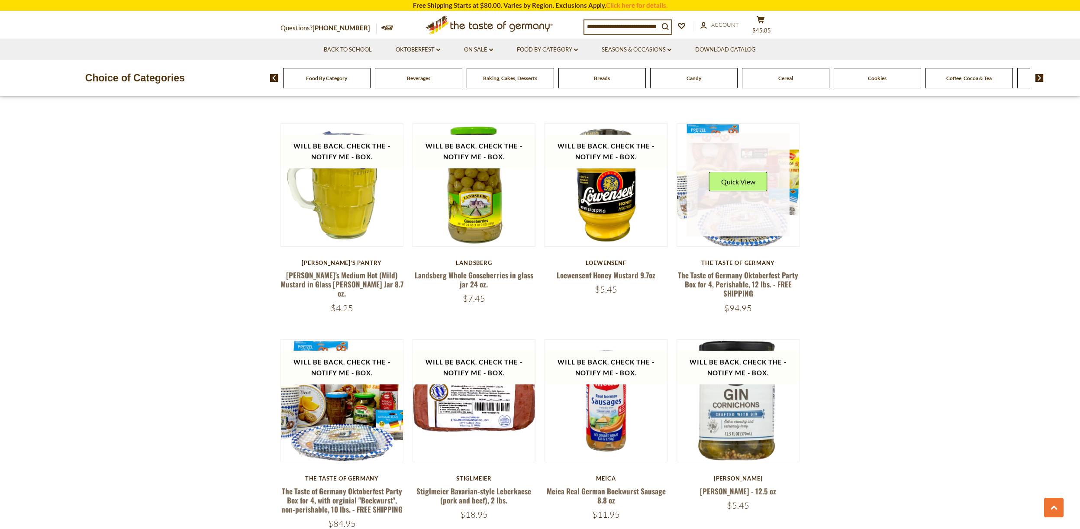
click at [720, 217] on link at bounding box center [737, 184] width 103 height 103
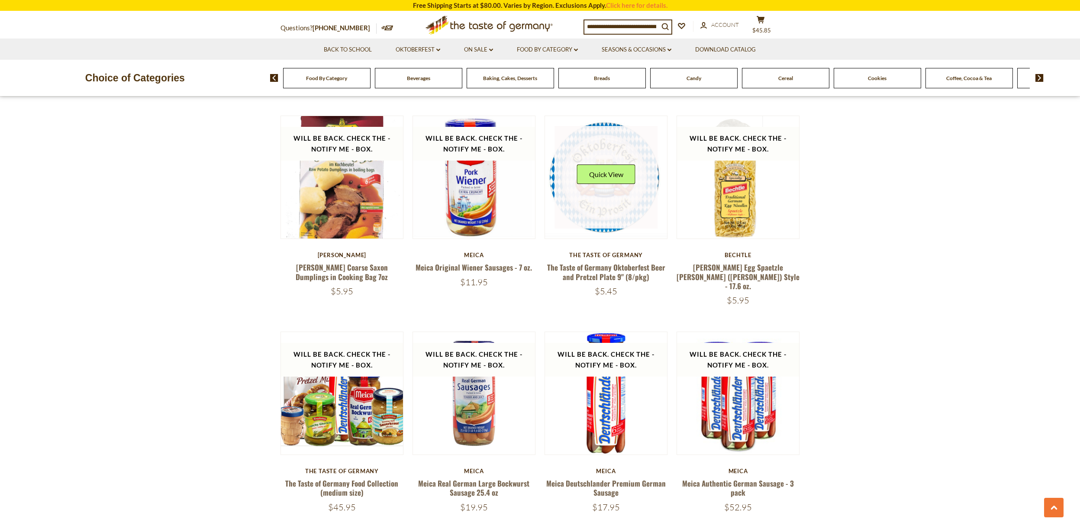
scroll to position [1199, 0]
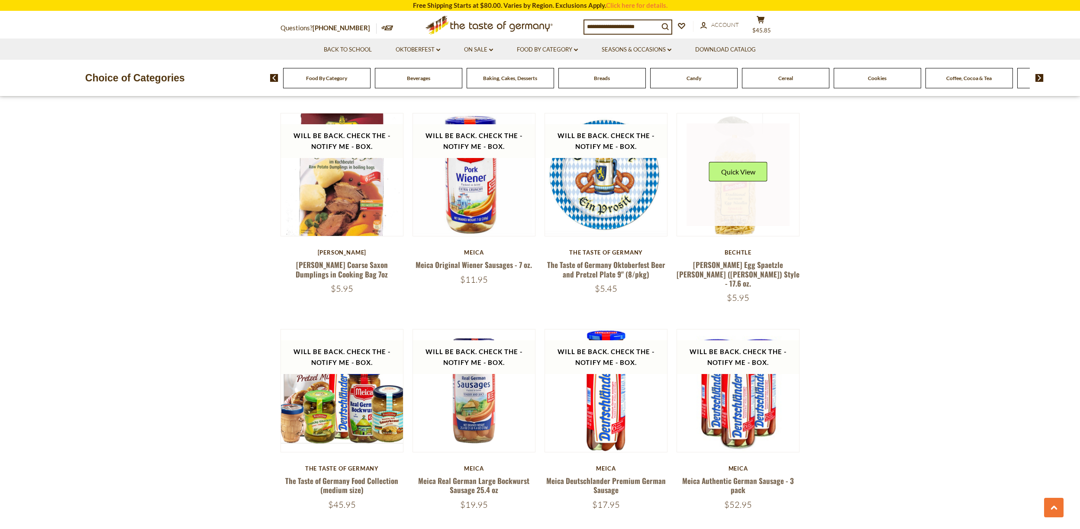
click at [735, 217] on link at bounding box center [737, 174] width 103 height 103
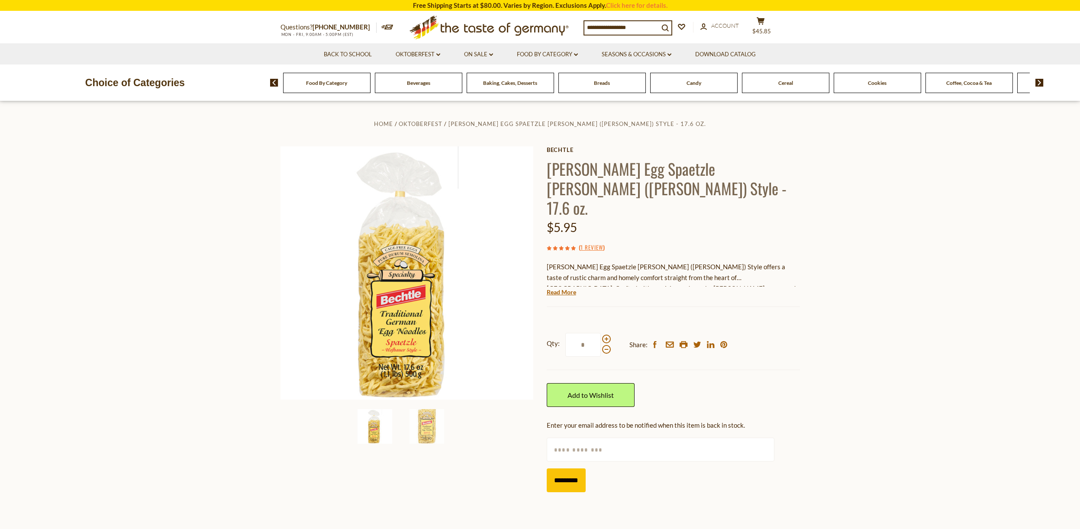
click at [513, 80] on span "Baking, Cakes, Desserts" at bounding box center [510, 83] width 54 height 6
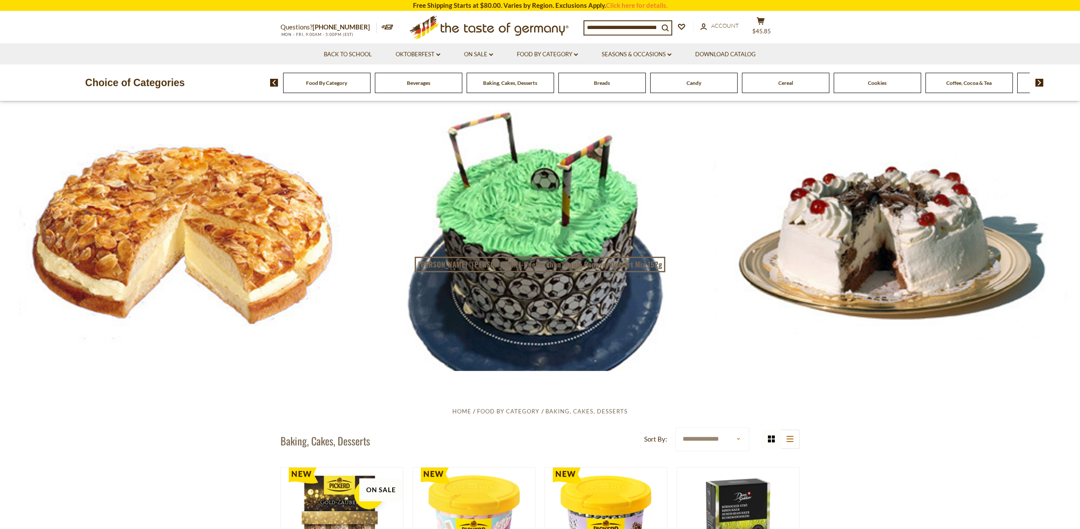
click at [612, 29] on input at bounding box center [621, 27] width 74 height 12
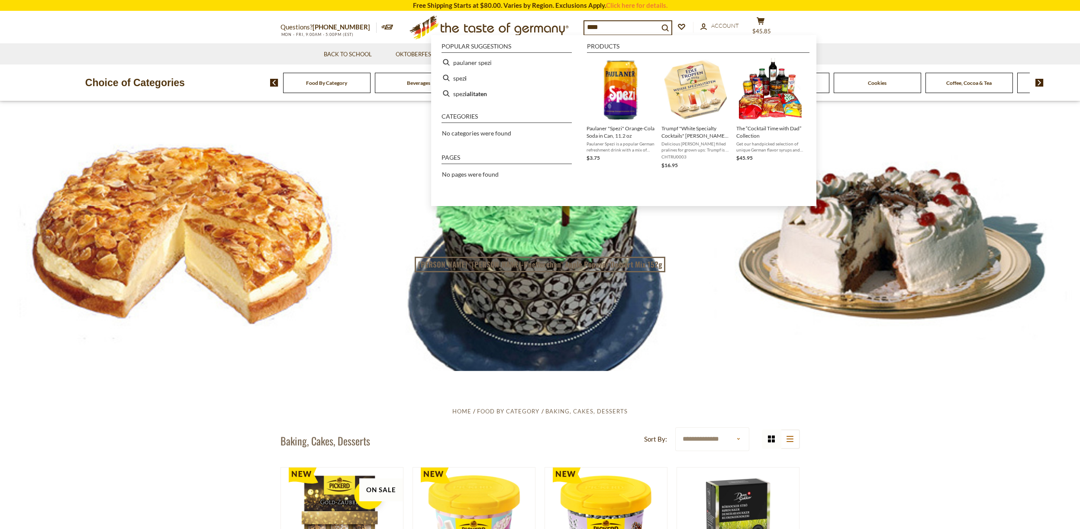
type input "*****"
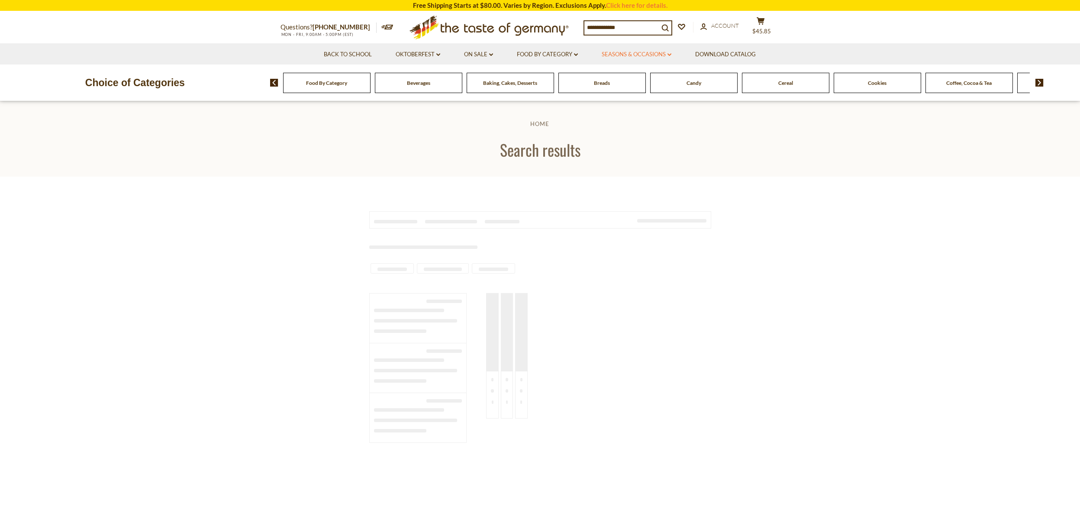
type input "*****"
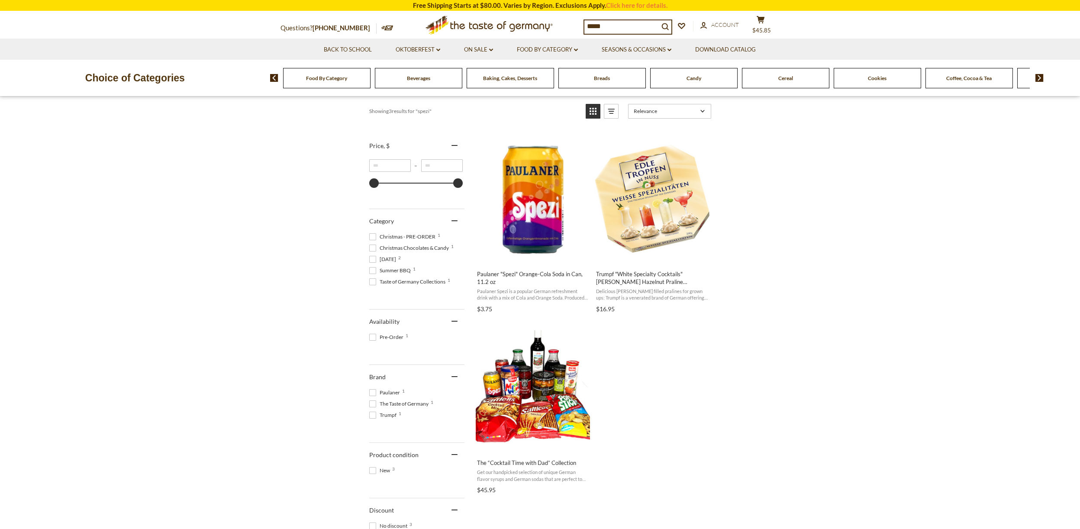
scroll to position [131, 0]
click at [526, 252] on button "View product" at bounding box center [533, 253] width 114 height 19
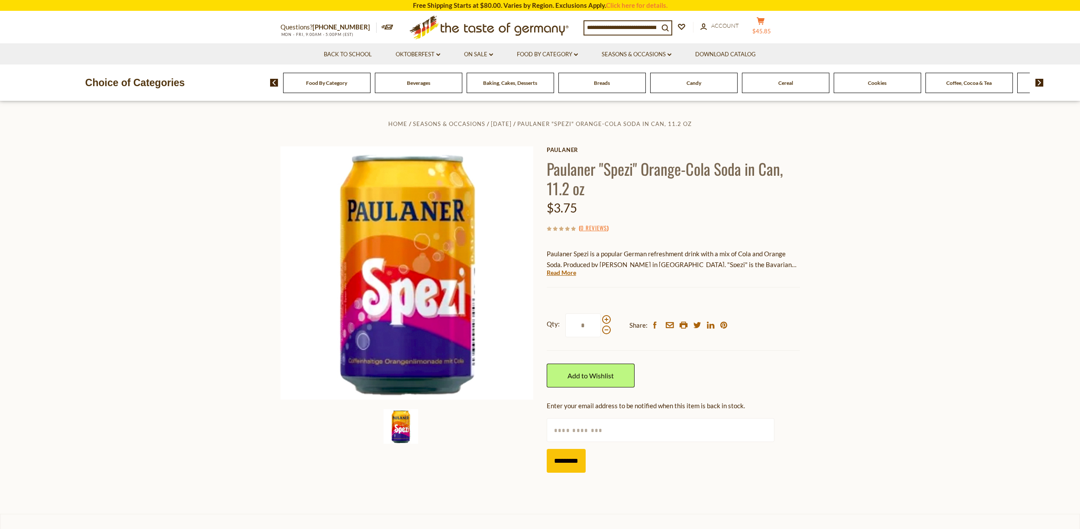
click at [764, 22] on icon at bounding box center [760, 20] width 8 height 7
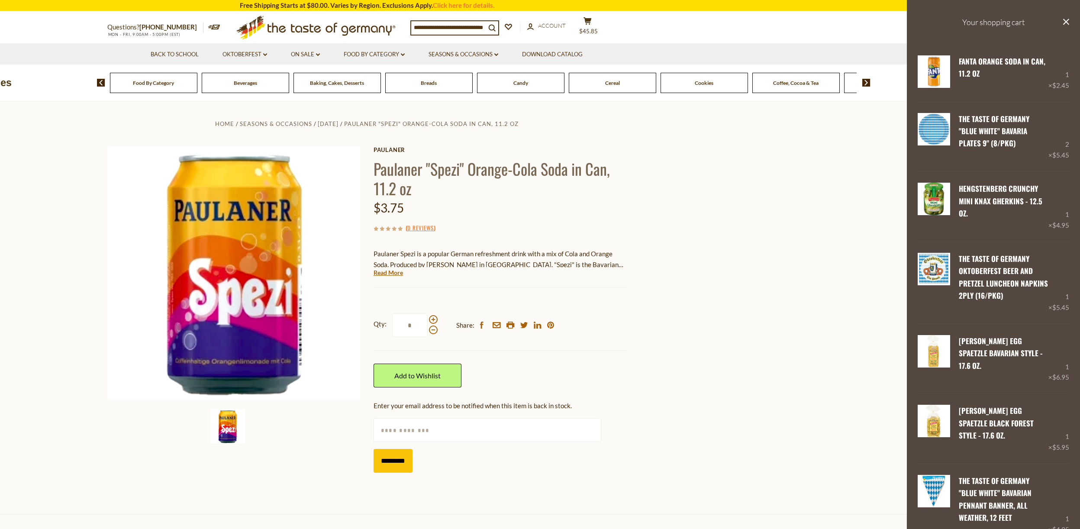
click at [699, 173] on section "Home Seasons & Occasions Father's Day Paulaner "Spezi" Orange-Cola Soda in Can,…" at bounding box center [367, 307] width 1080 height 413
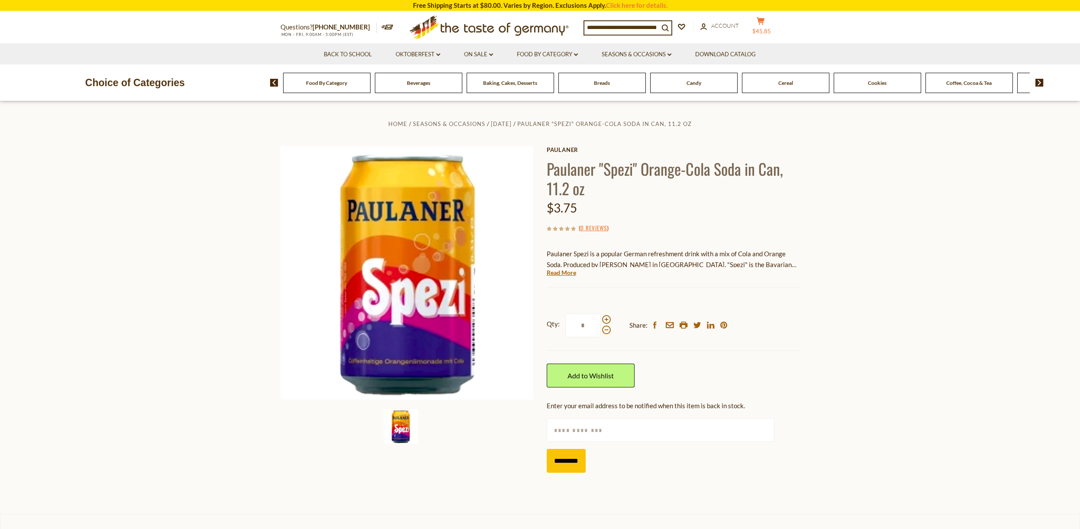
click at [765, 24] on icon "cart" at bounding box center [760, 20] width 8 height 7
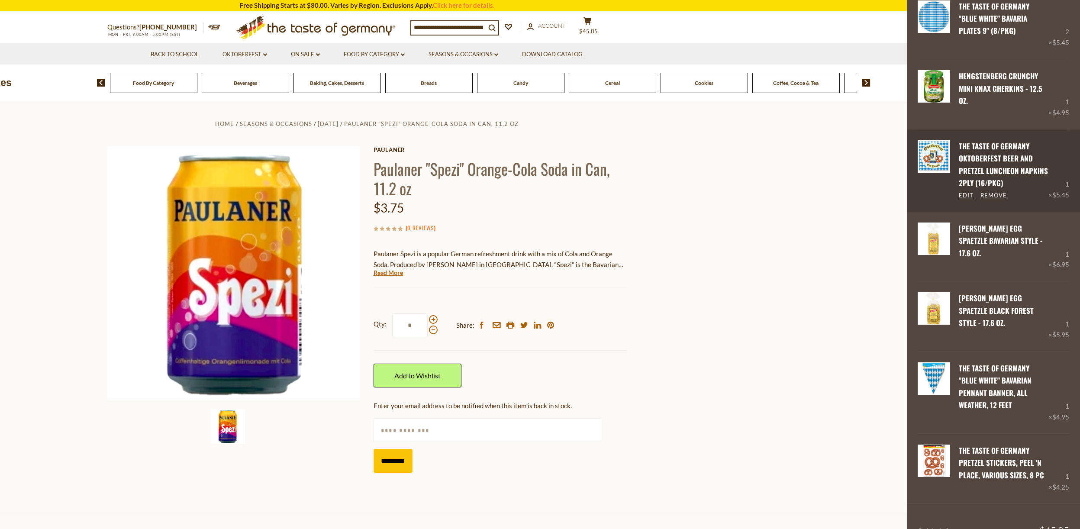
scroll to position [112, 0]
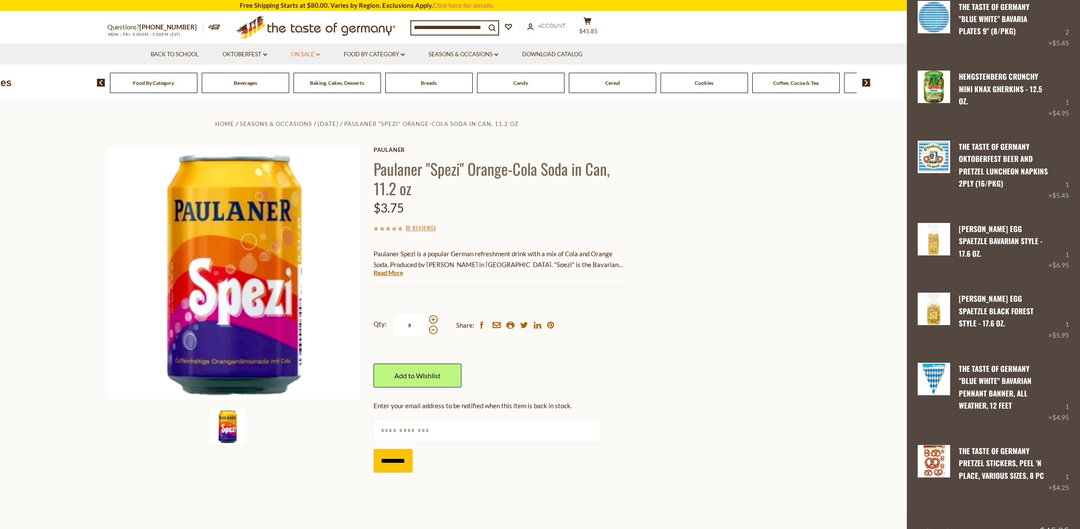
click at [308, 53] on link "On Sale dropdown_arrow" at bounding box center [305, 55] width 29 height 10
click at [307, 75] on link "All On Sale" at bounding box center [301, 77] width 31 height 8
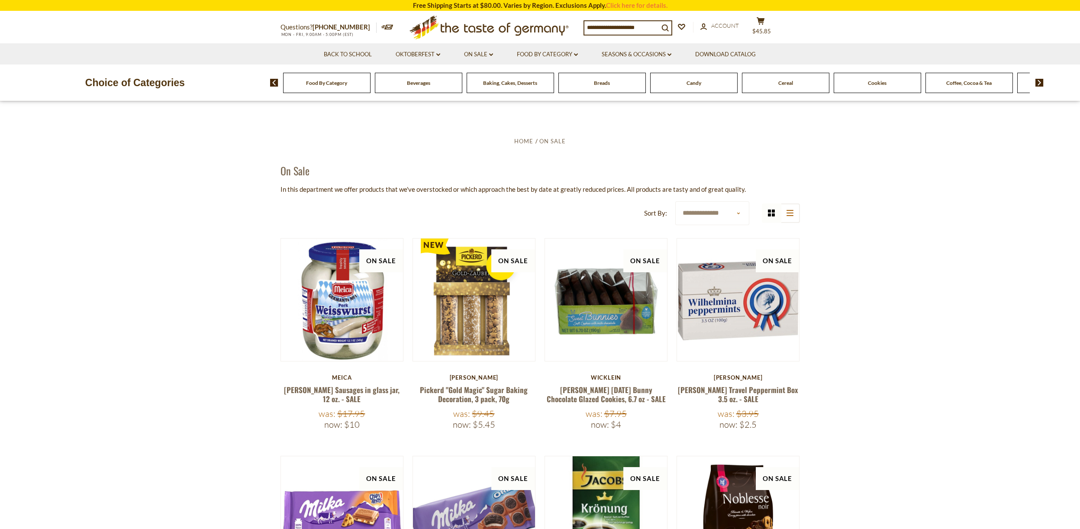
scroll to position [8, 0]
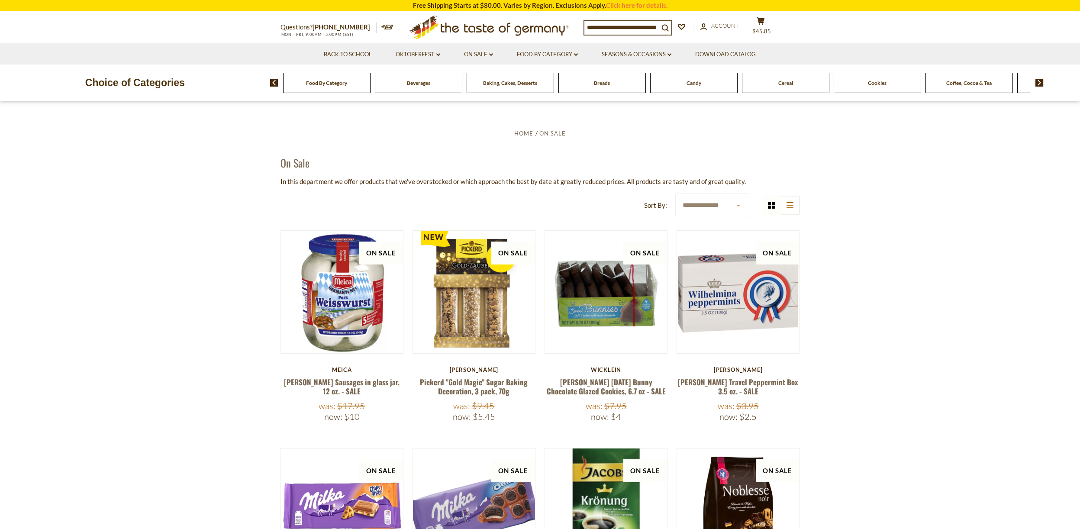
click at [370, 86] on div "Cereal" at bounding box center [326, 83] width 87 height 20
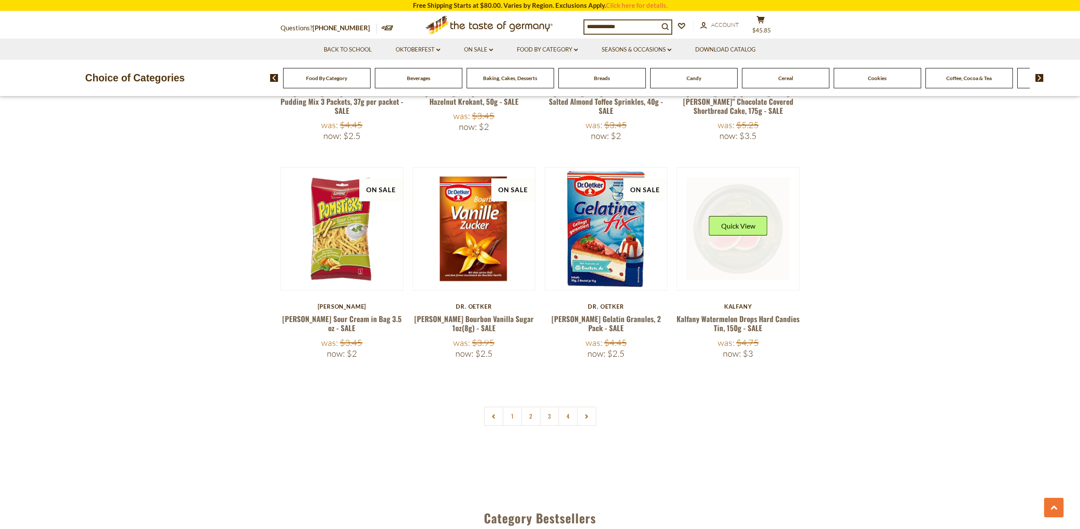
scroll to position [1857, 0]
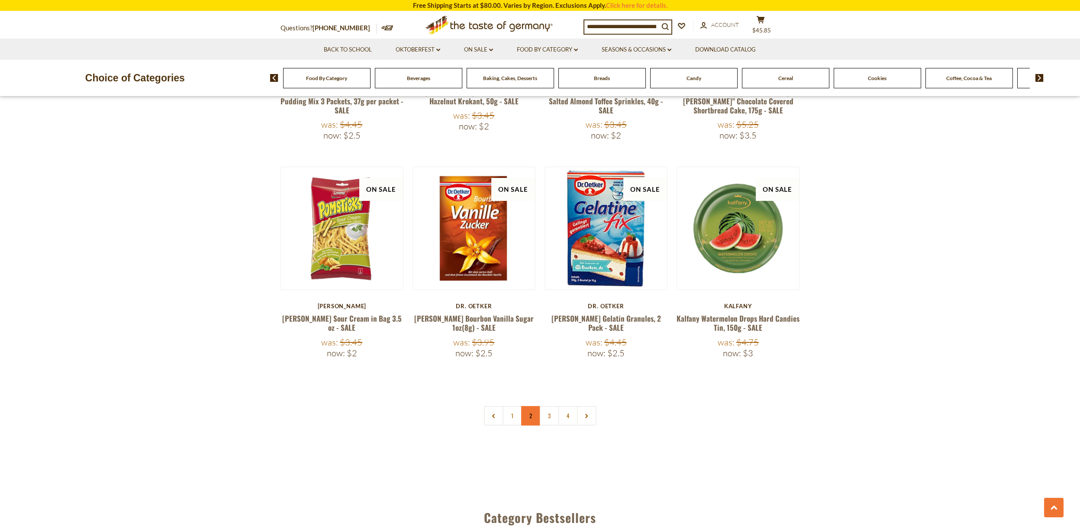
click at [534, 406] on link "2" at bounding box center [530, 415] width 19 height 19
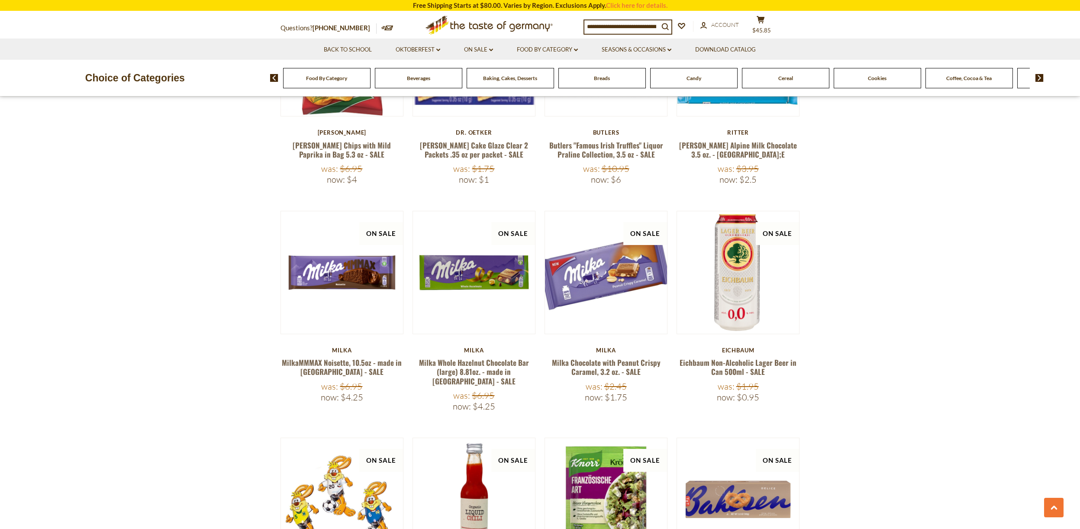
scroll to position [350, 0]
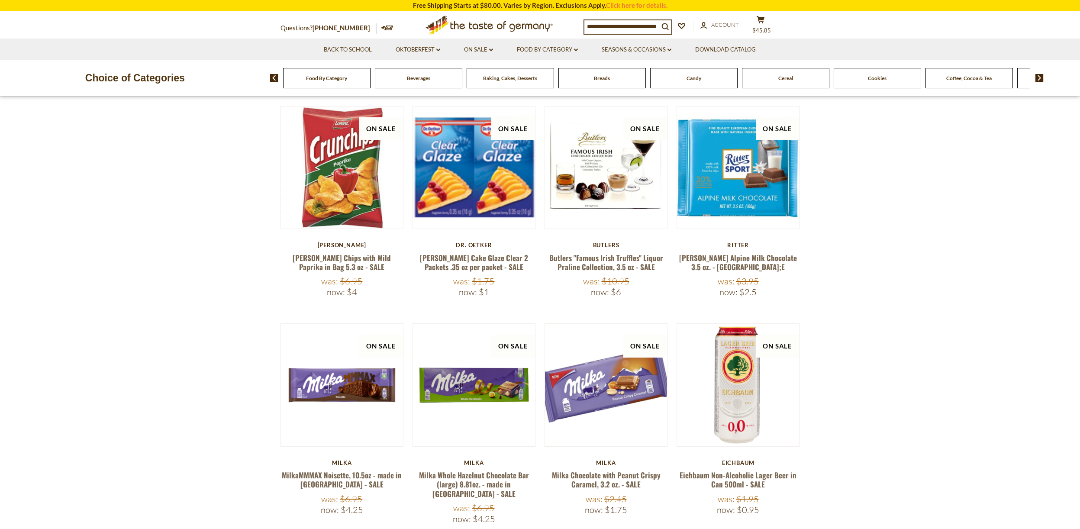
click at [618, 23] on input at bounding box center [621, 26] width 74 height 12
type input "*********"
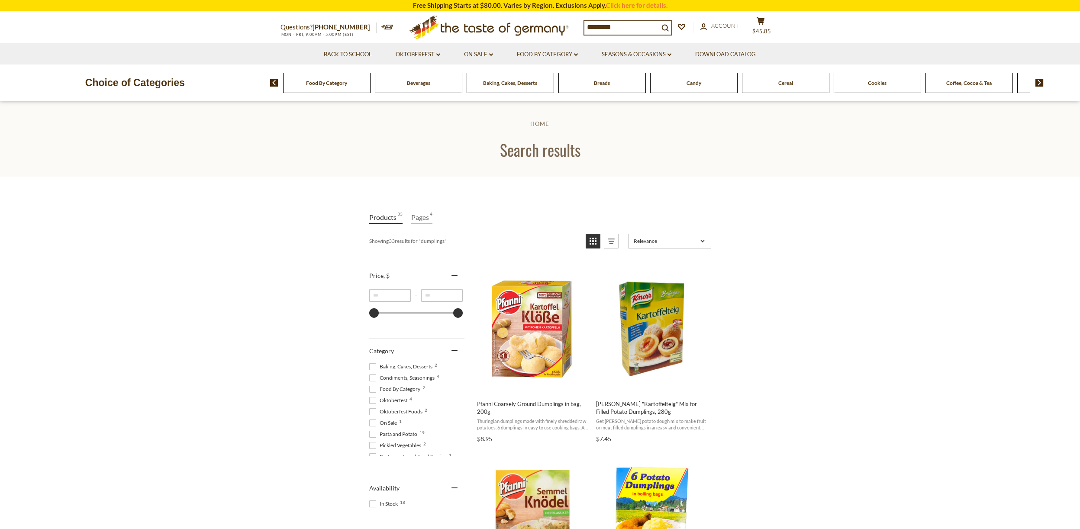
click at [370, 86] on div "Beverages" at bounding box center [326, 83] width 87 height 20
click at [410, 81] on span "Beverages" at bounding box center [418, 83] width 23 height 6
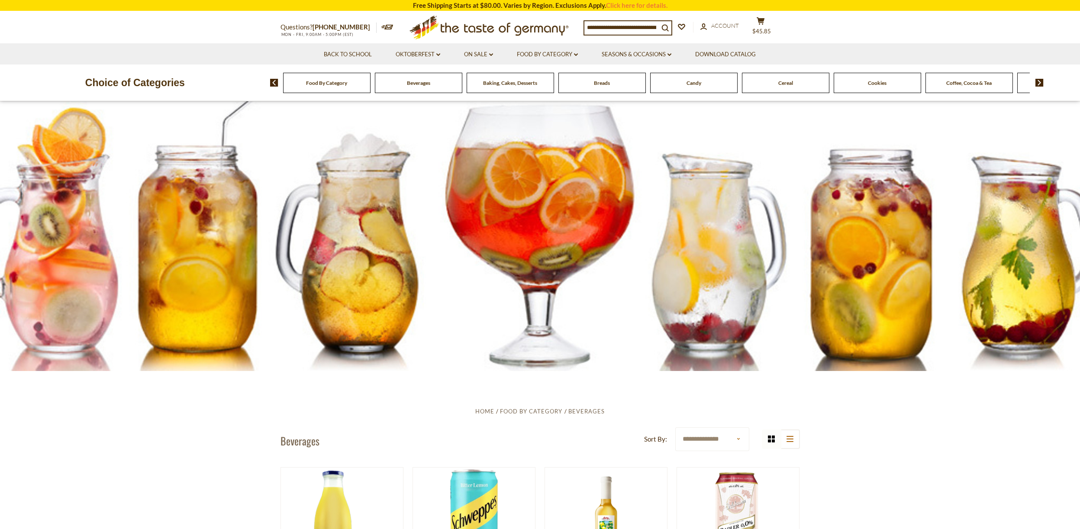
click at [370, 74] on div "Baking, Cakes, Desserts" at bounding box center [326, 83] width 87 height 20
click at [499, 83] on span "Baking, Cakes, Desserts" at bounding box center [510, 83] width 54 height 6
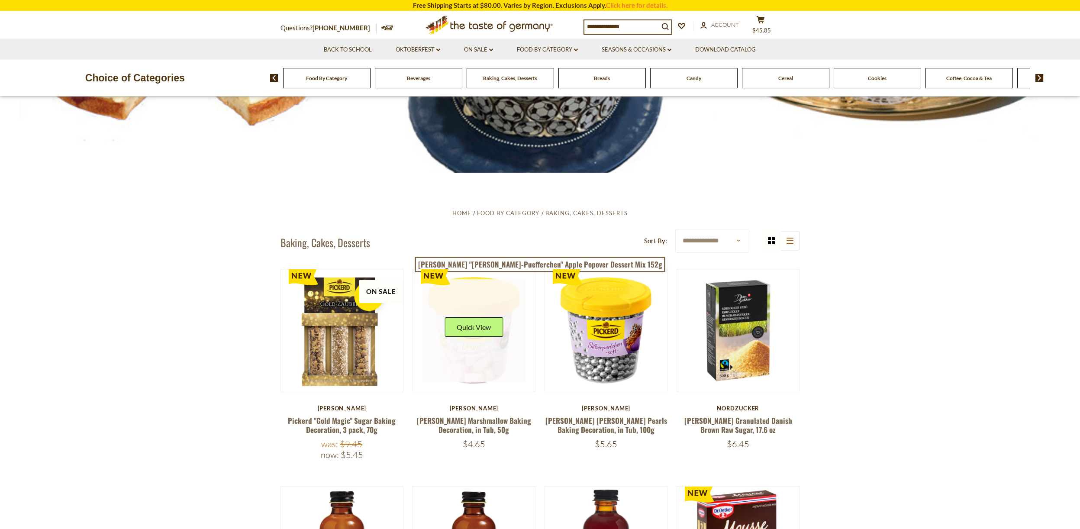
scroll to position [205, 0]
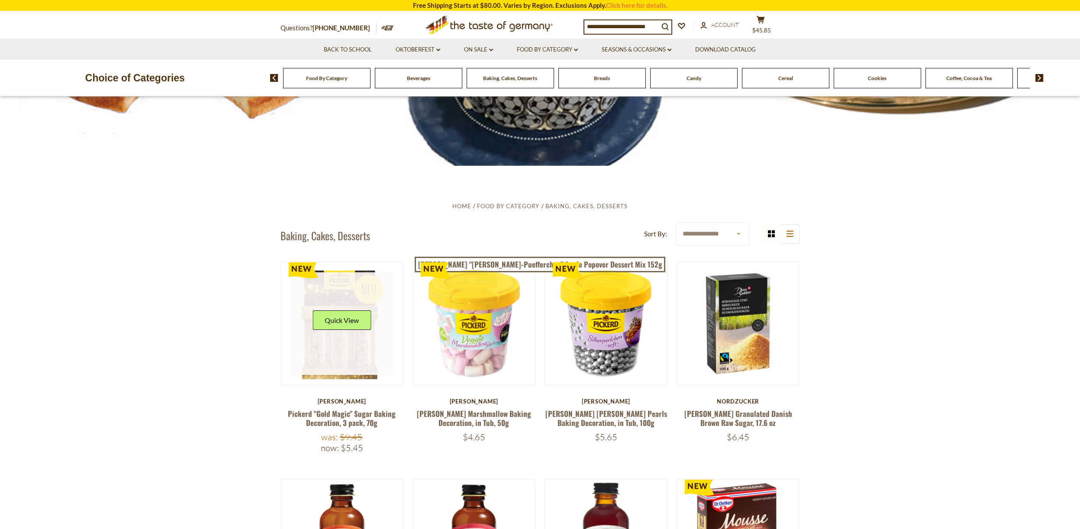
click at [346, 373] on link at bounding box center [341, 323] width 103 height 103
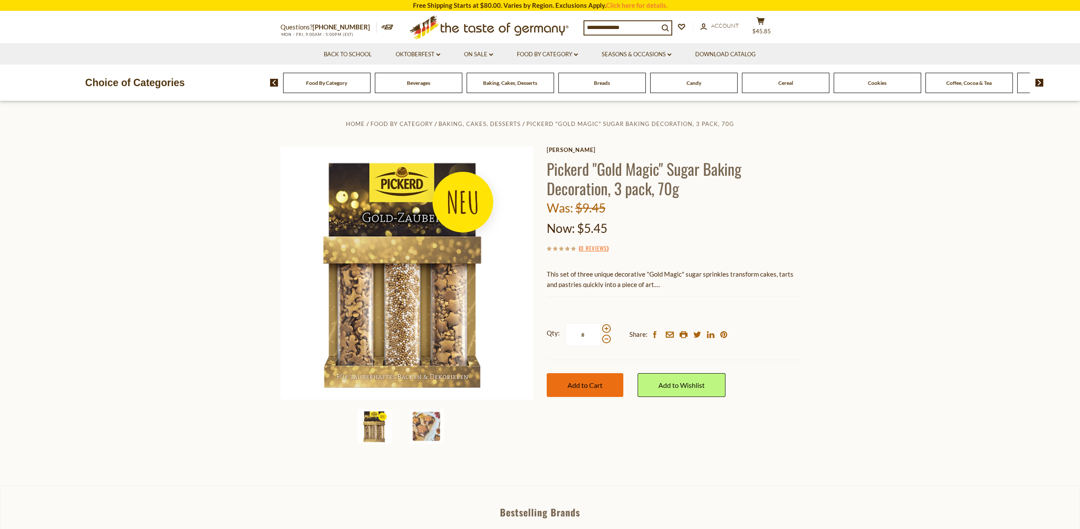
click at [599, 381] on span "Add to Cart" at bounding box center [584, 385] width 35 height 8
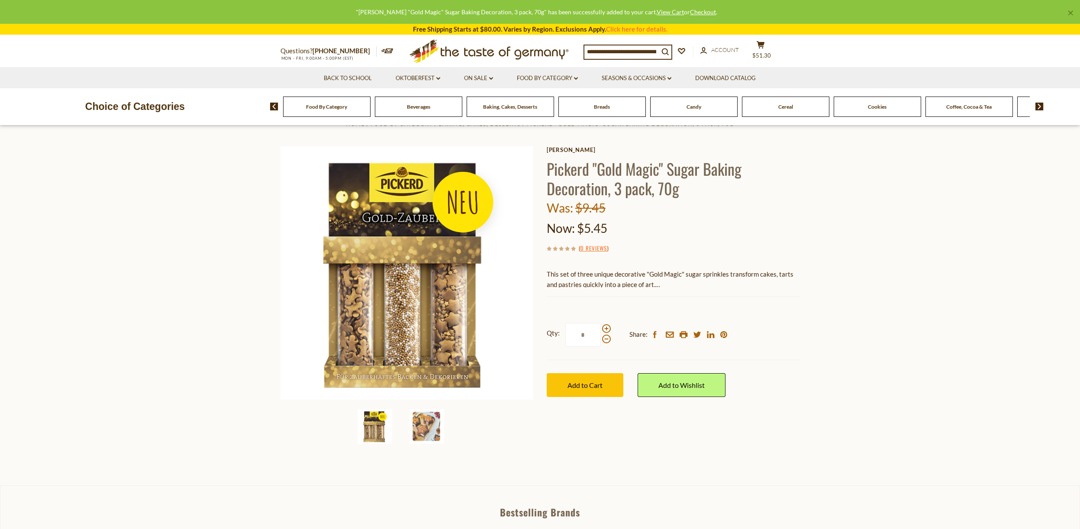
click at [343, 108] on span "Food By Category" at bounding box center [326, 106] width 41 height 6
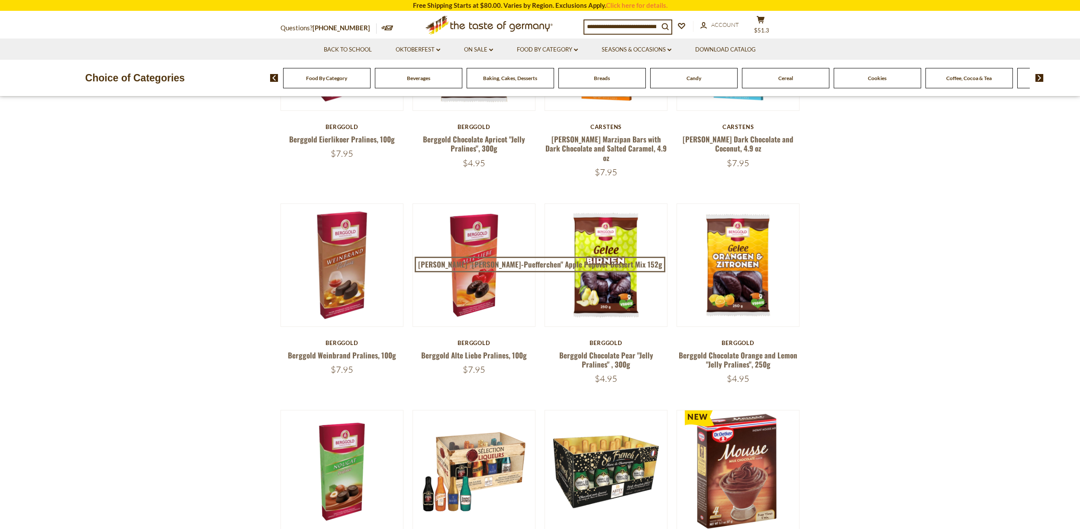
scroll to position [203, 0]
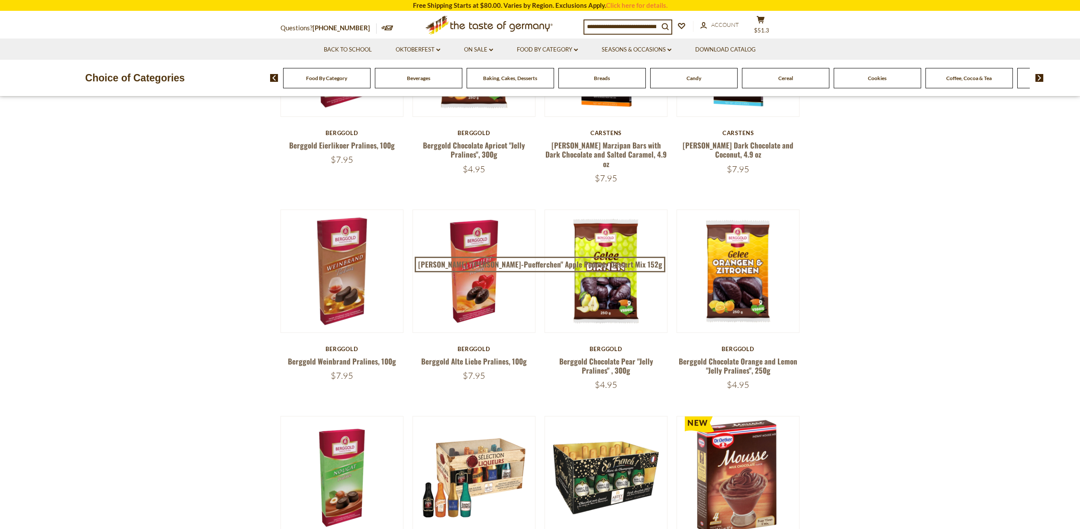
click at [611, 24] on input at bounding box center [621, 26] width 74 height 12
type input "**********"
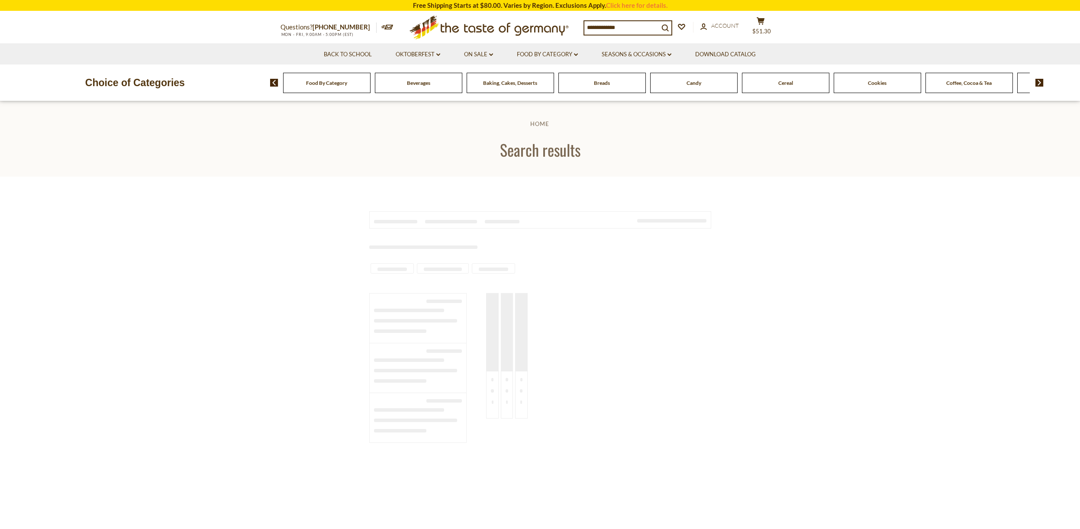
type input "**********"
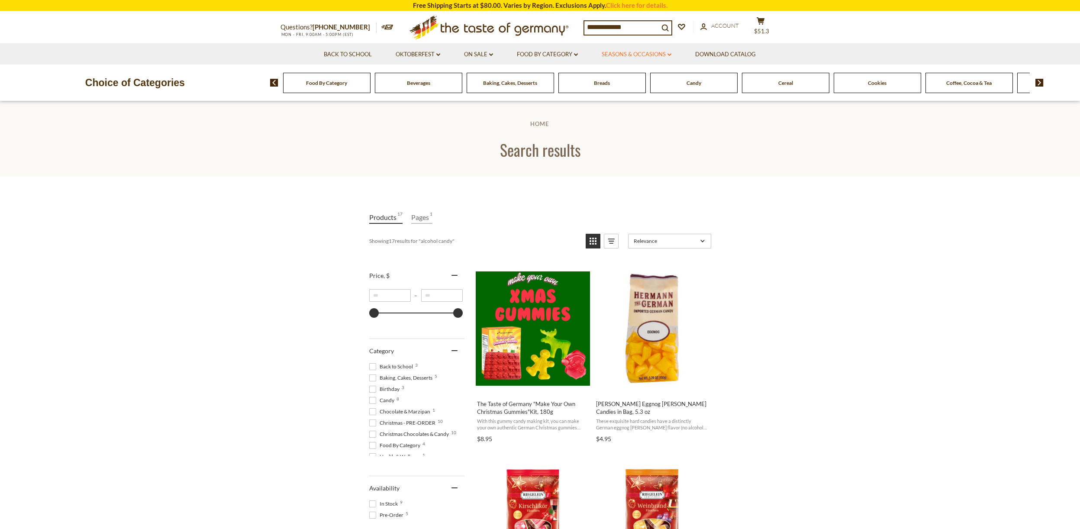
click at [617, 52] on link "Seasons & Occasions dropdown_arrow" at bounding box center [637, 55] width 70 height 10
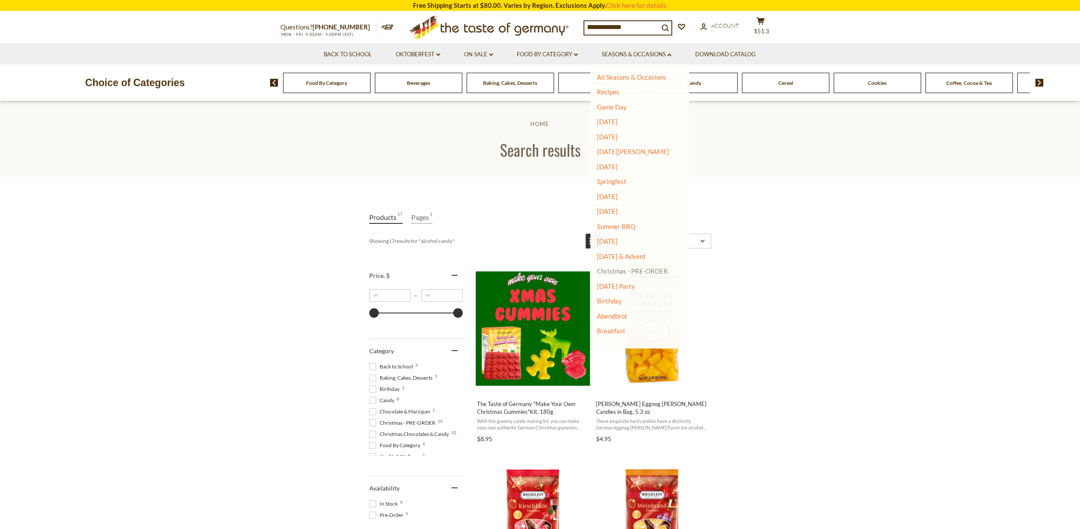
click at [624, 266] on link "Christmas - PRE-ORDER" at bounding box center [632, 271] width 71 height 12
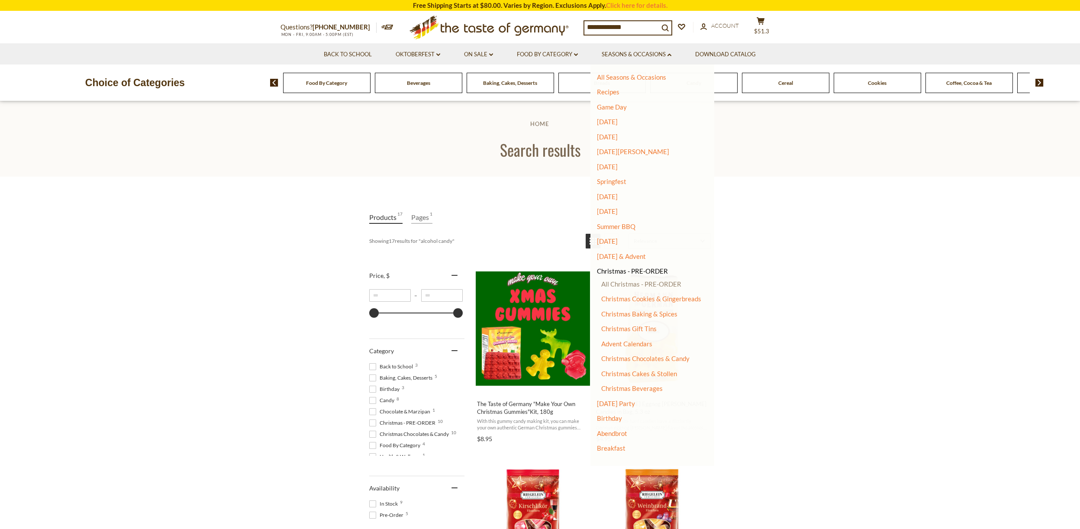
click at [624, 280] on link "All Christmas - PRE-ORDER" at bounding box center [641, 284] width 80 height 8
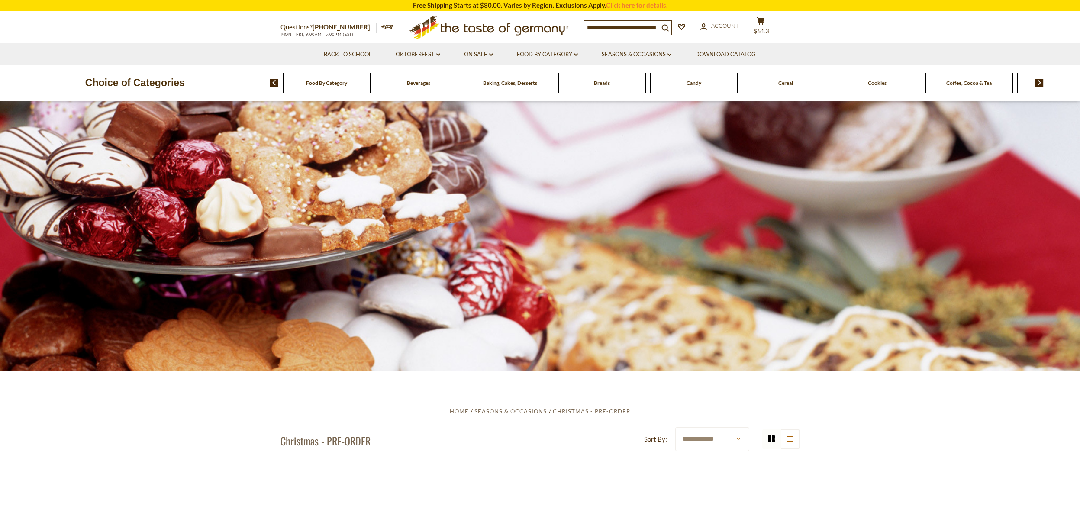
click at [332, 86] on div "Food By Category" at bounding box center [326, 83] width 87 height 20
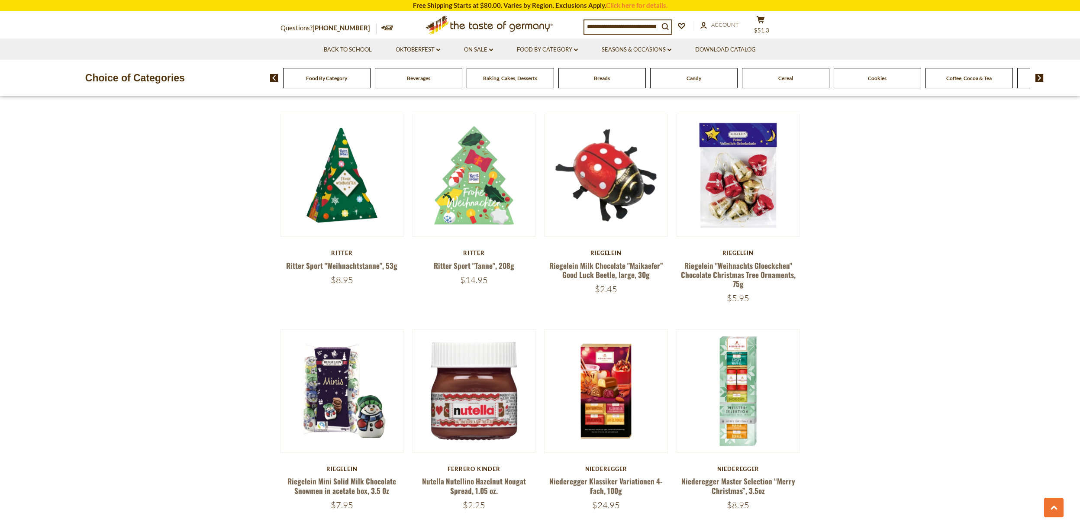
scroll to position [1633, 0]
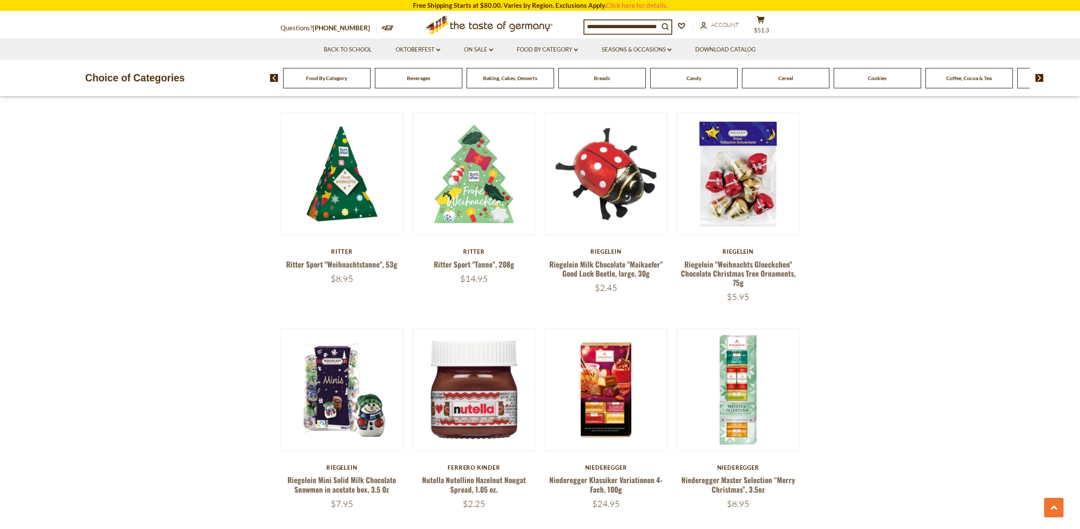
click at [525, 79] on span "Baking, Cakes, Desserts" at bounding box center [510, 78] width 54 height 6
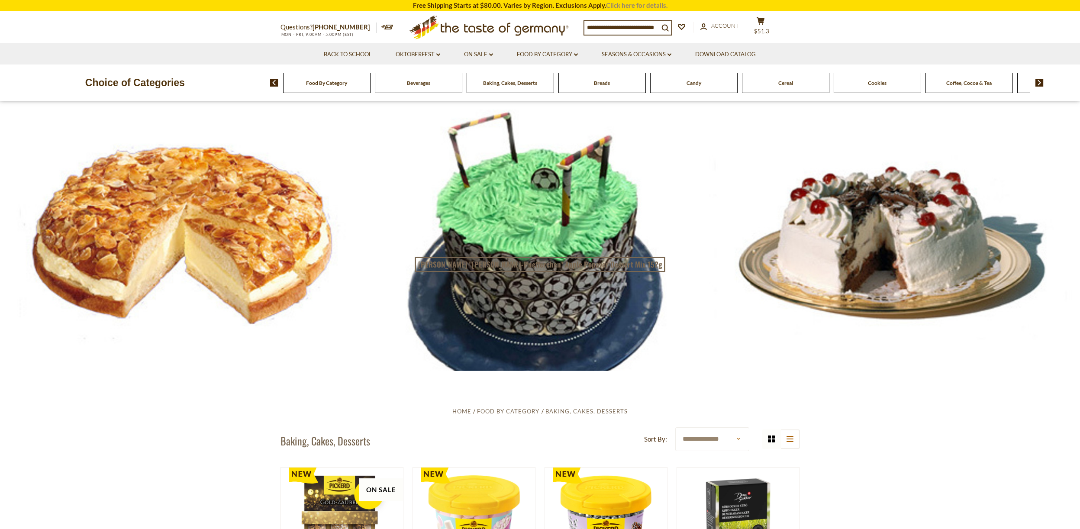
click at [649, 8] on link "Click here for details." at bounding box center [636, 5] width 61 height 8
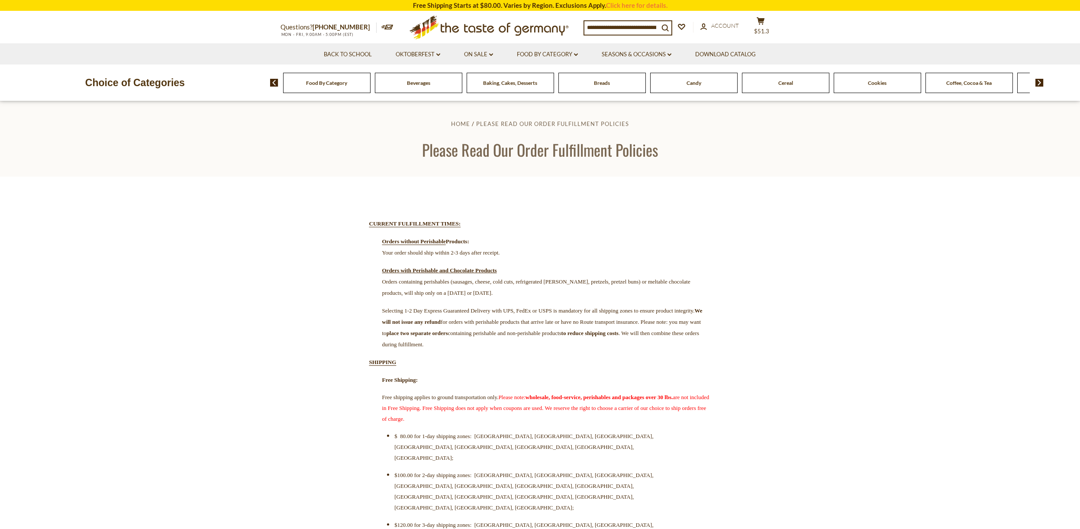
click at [370, 79] on div "Coffee, Cocoa & Tea" at bounding box center [326, 83] width 87 height 20
click at [987, 81] on span "Coffee, Cocoa & Tea" at bounding box center [968, 83] width 45 height 6
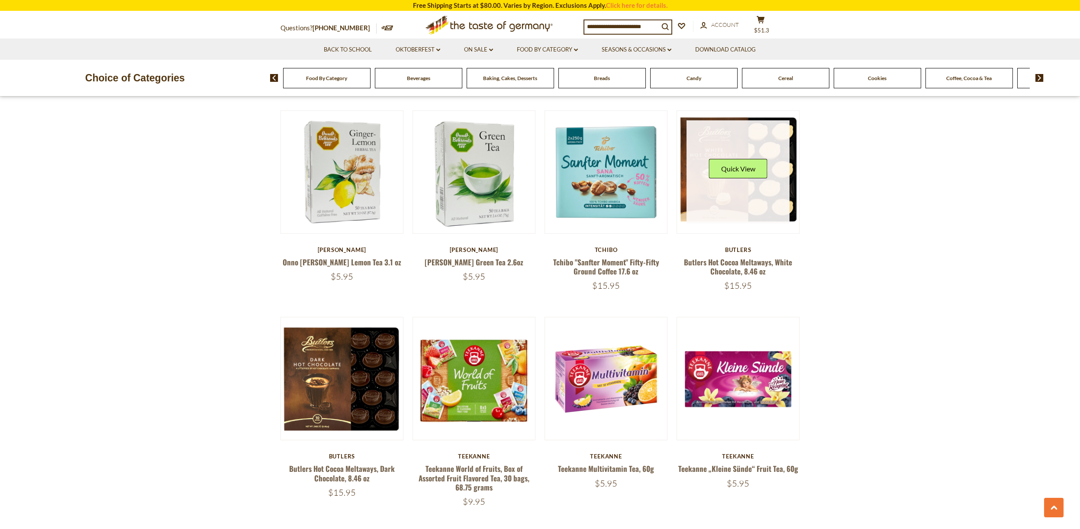
scroll to position [995, 0]
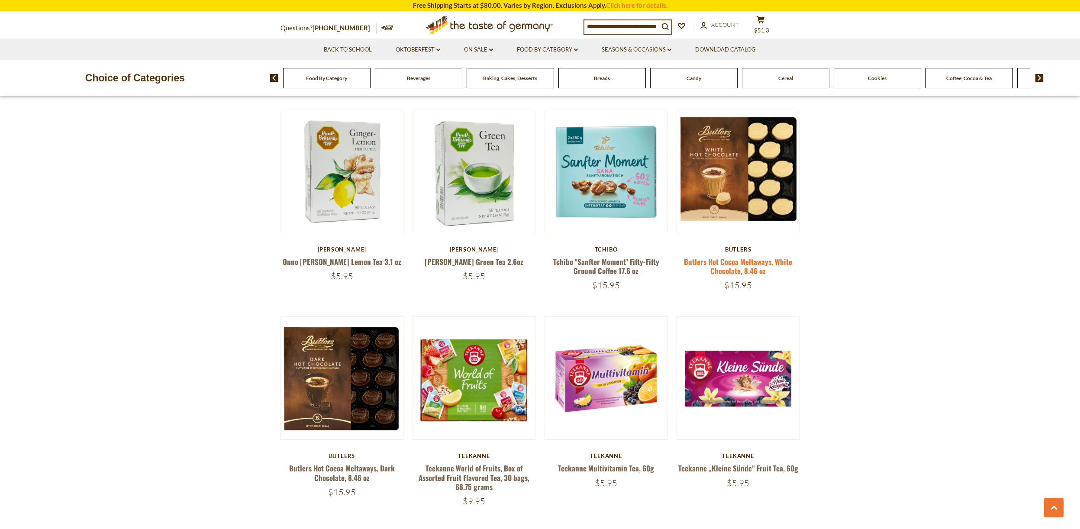
click at [737, 256] on link "Butlers Hot Cocoa Meltaways, White Chocolate, 8.46 oz" at bounding box center [738, 266] width 108 height 20
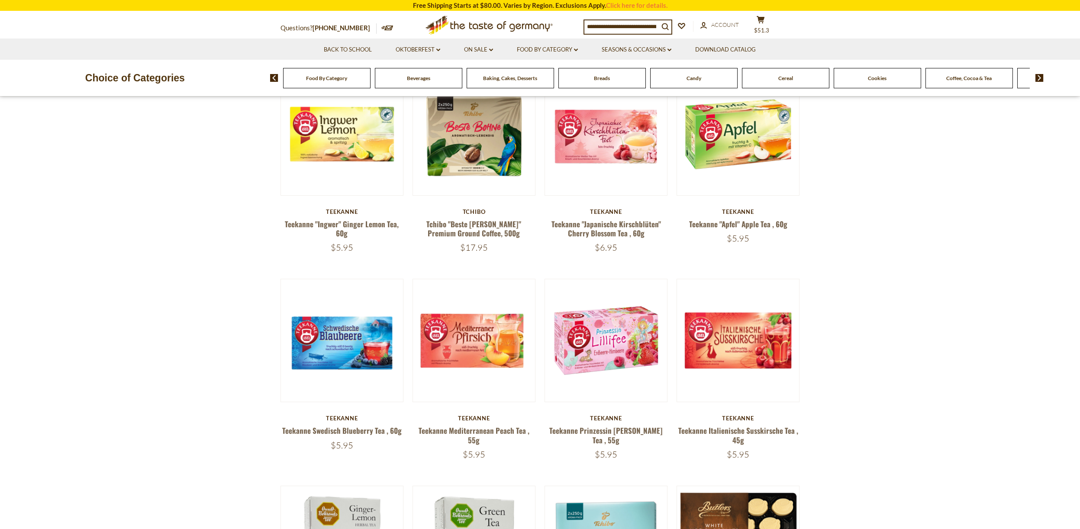
scroll to position [433, 0]
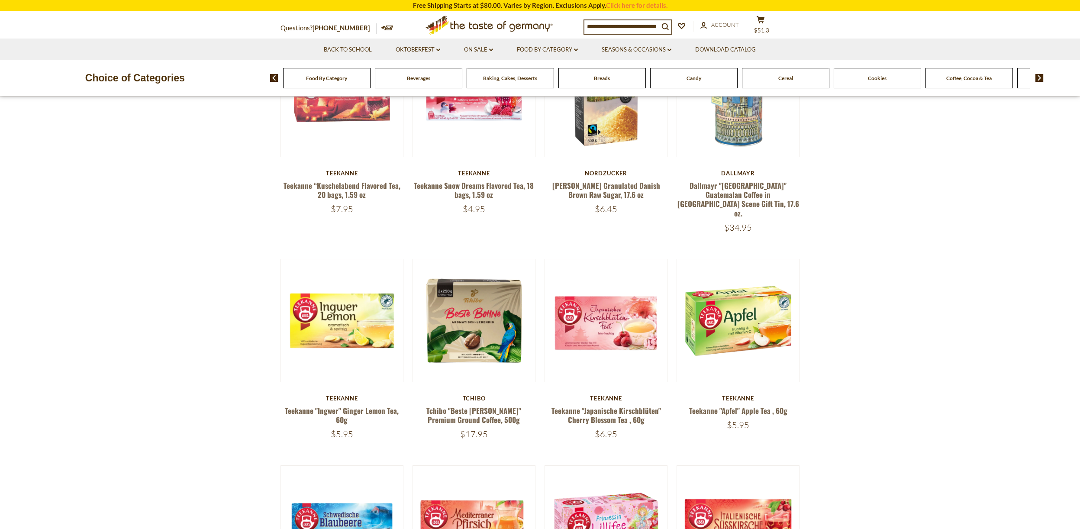
click at [647, 25] on input at bounding box center [621, 26] width 74 height 12
type input "******"
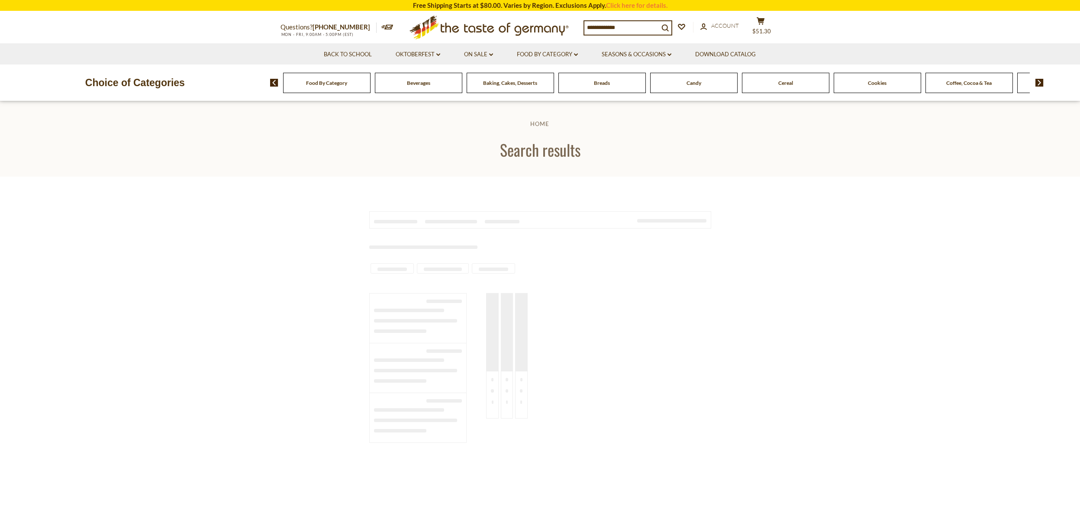
type input "******"
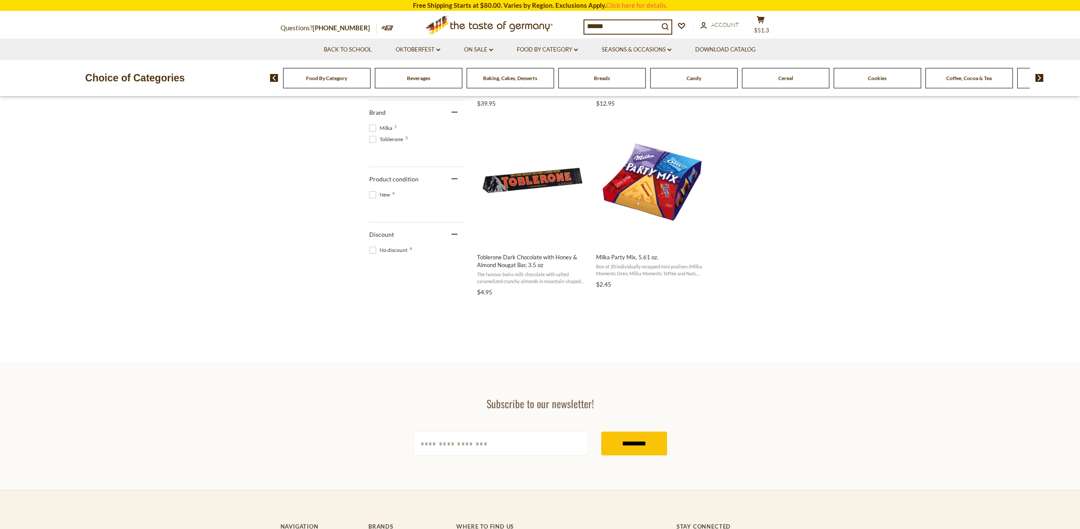
scroll to position [335, 0]
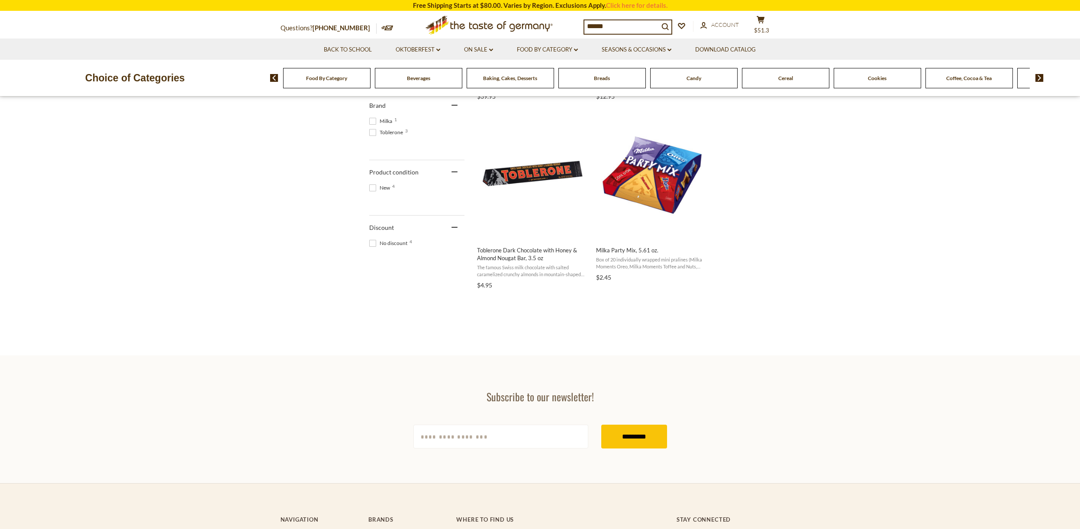
click at [339, 82] on div "Food By Category" at bounding box center [326, 78] width 87 height 20
